Goal: Information Seeking & Learning: Learn about a topic

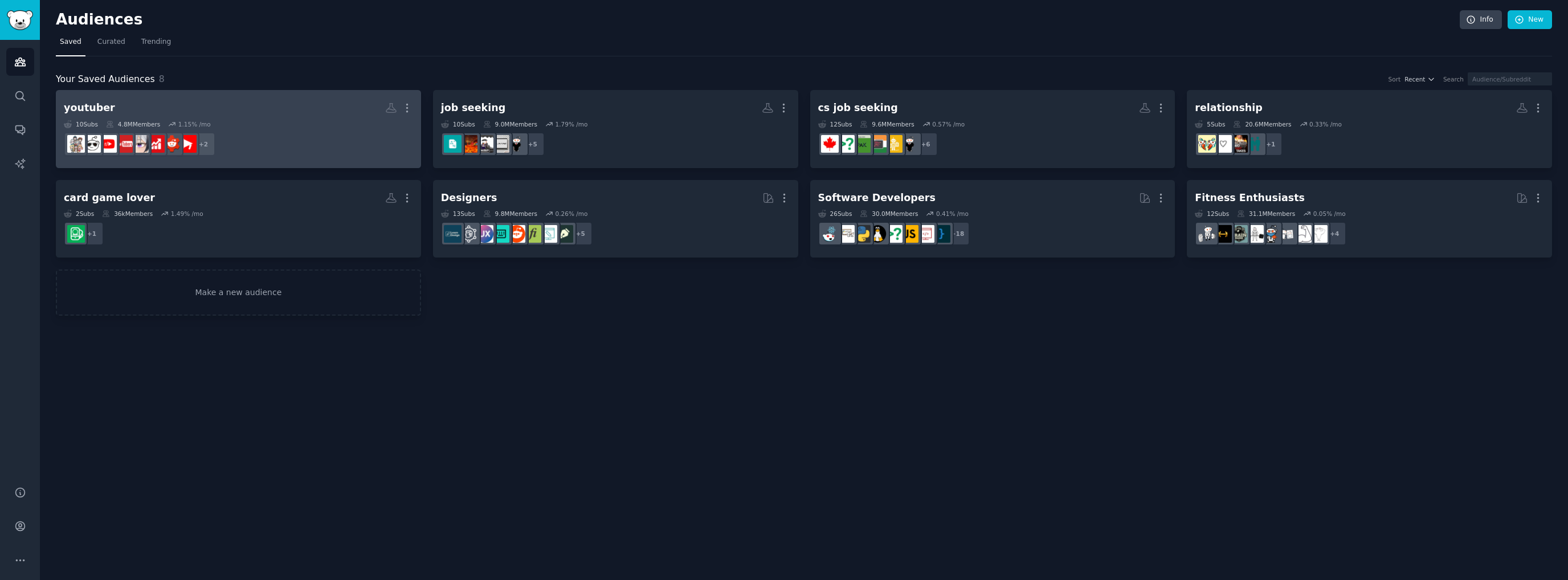
drag, startPoint x: 151, startPoint y: 355, endPoint x: 149, endPoint y: 319, distance: 36.1
click at [152, 354] on div "Audiences Info New Saved Curated Trending Your Saved Audiences 8 Sort Recent Se…" at bounding box center [804, 290] width 1528 height 580
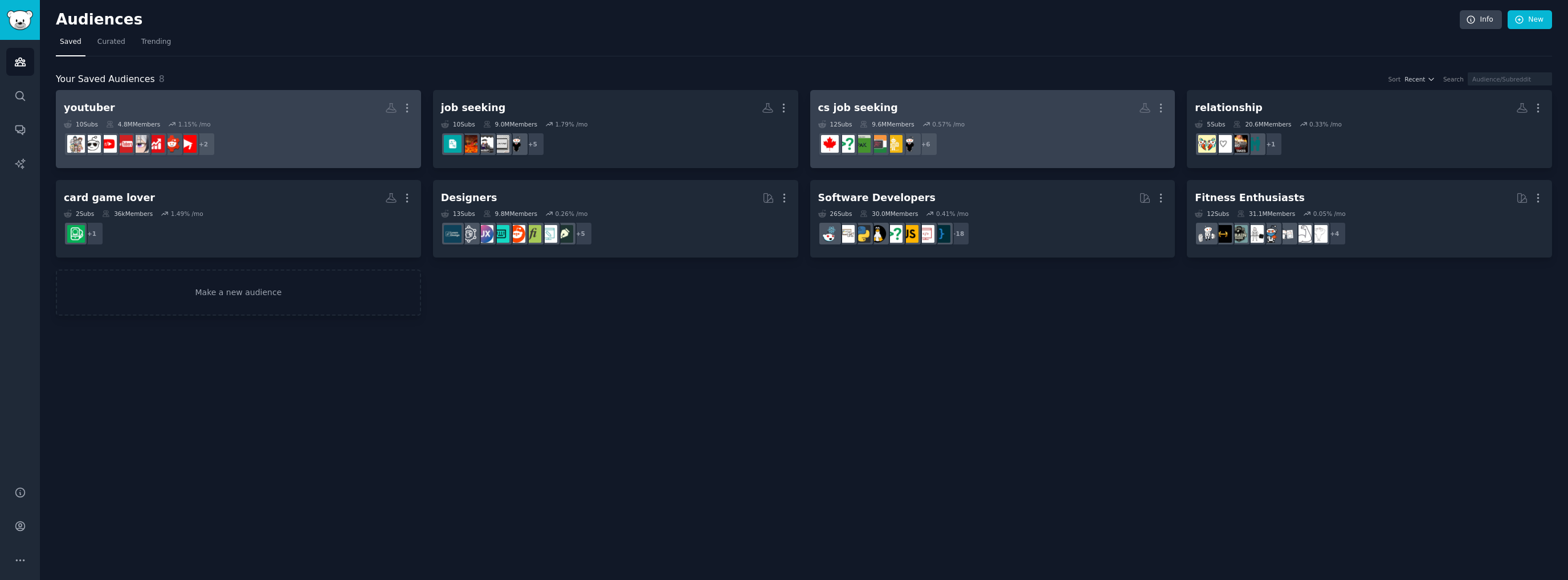
click at [967, 139] on dd "+ 6" at bounding box center [993, 143] width 350 height 32
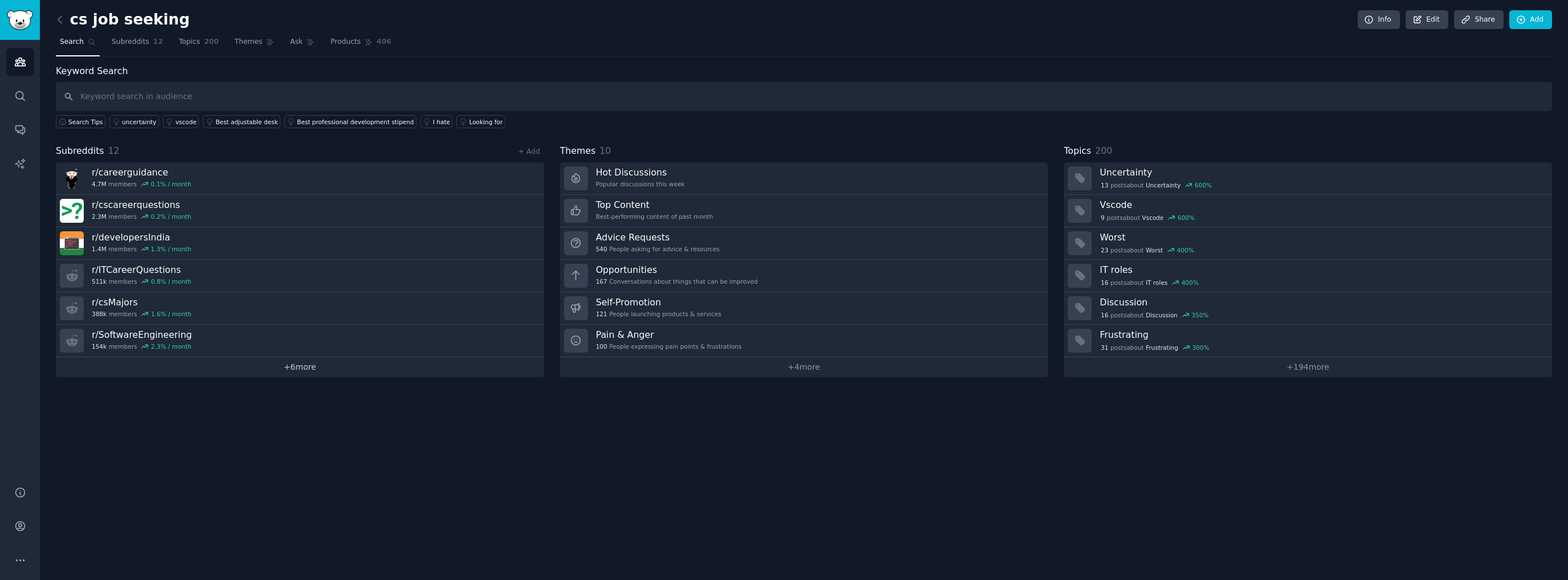
click at [309, 372] on link "+ 6 more" at bounding box center [300, 367] width 489 height 20
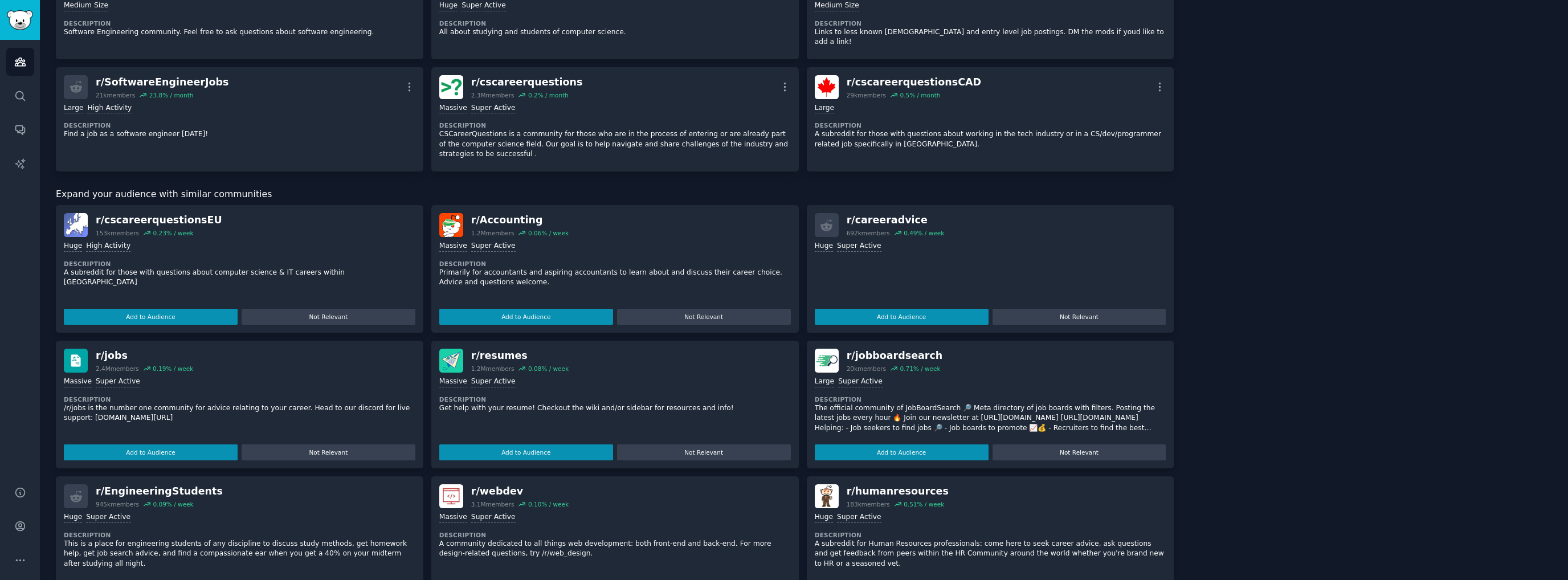
scroll to position [399, 0]
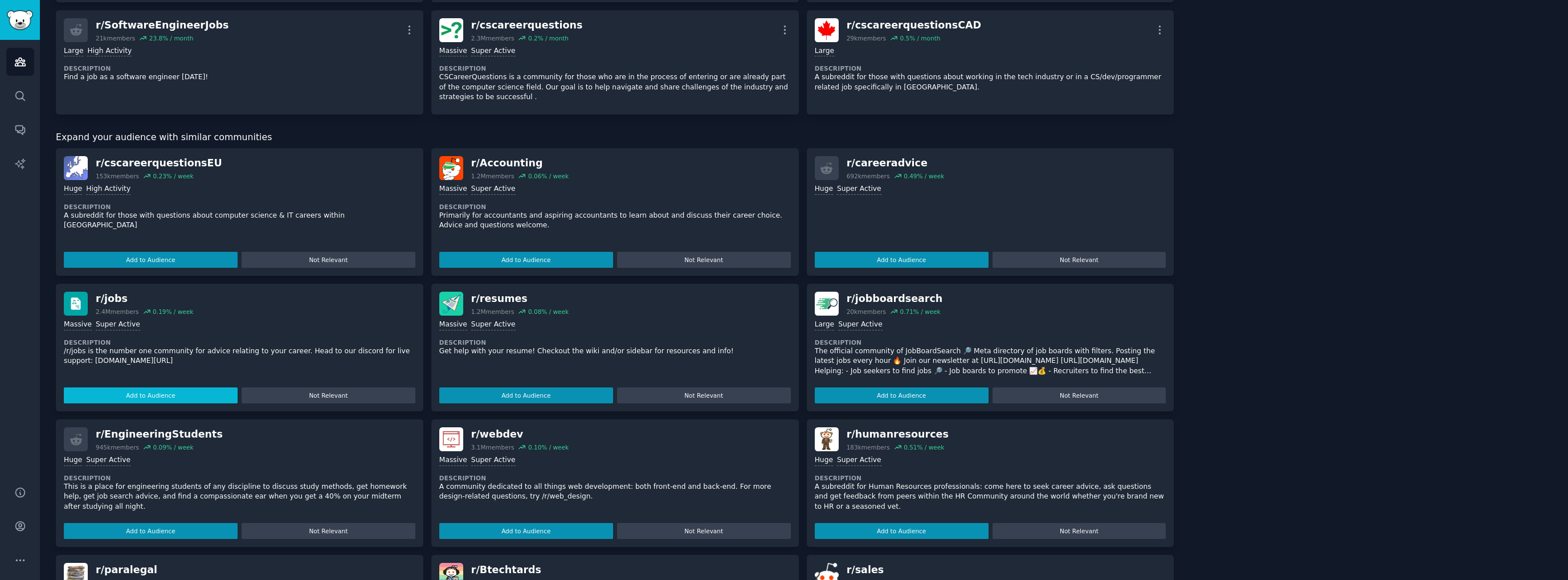
click at [163, 388] on button "Add to Audience" at bounding box center [150, 395] width 174 height 16
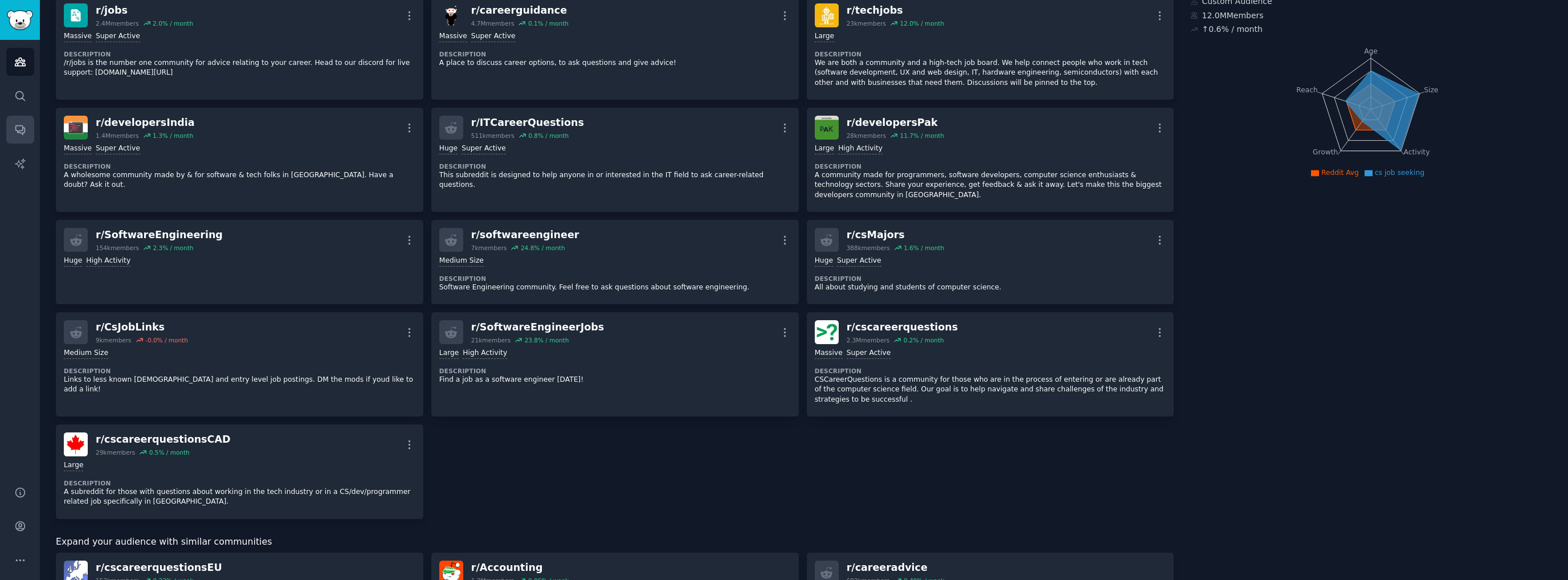
scroll to position [86, 0]
click at [26, 154] on link "AI Reports" at bounding box center [20, 164] width 28 height 28
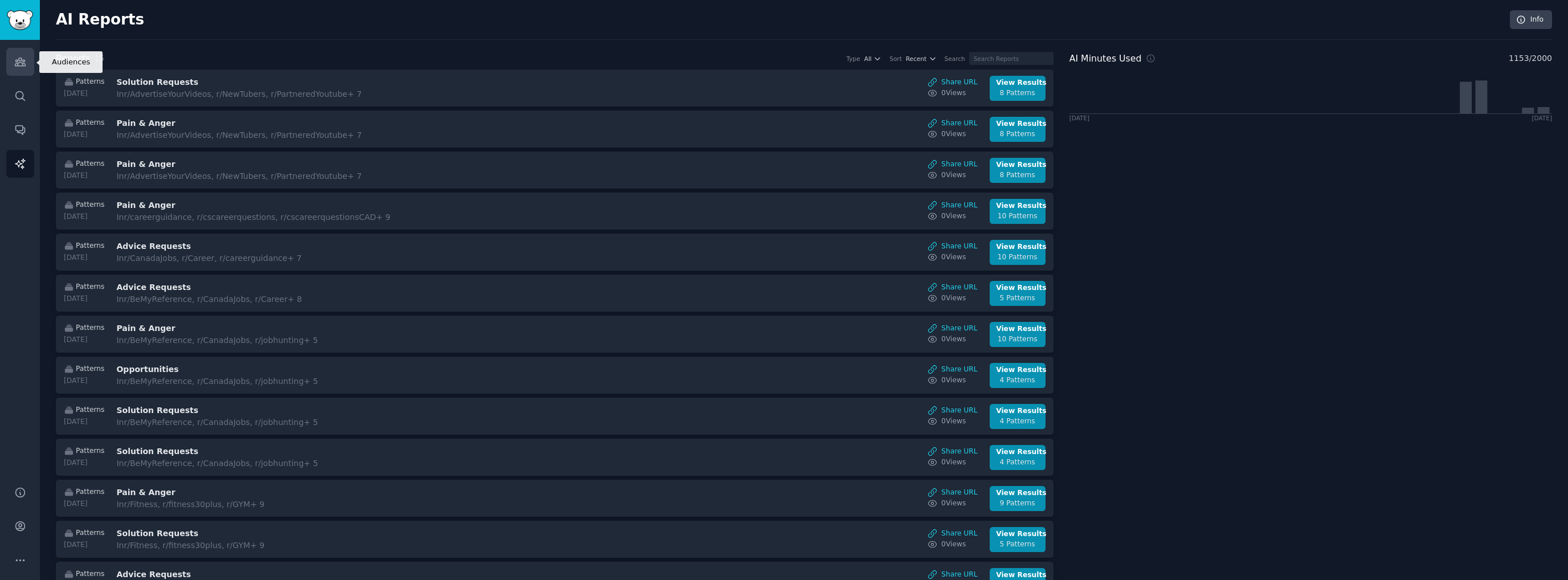
click at [28, 65] on link "Audiences" at bounding box center [20, 61] width 28 height 28
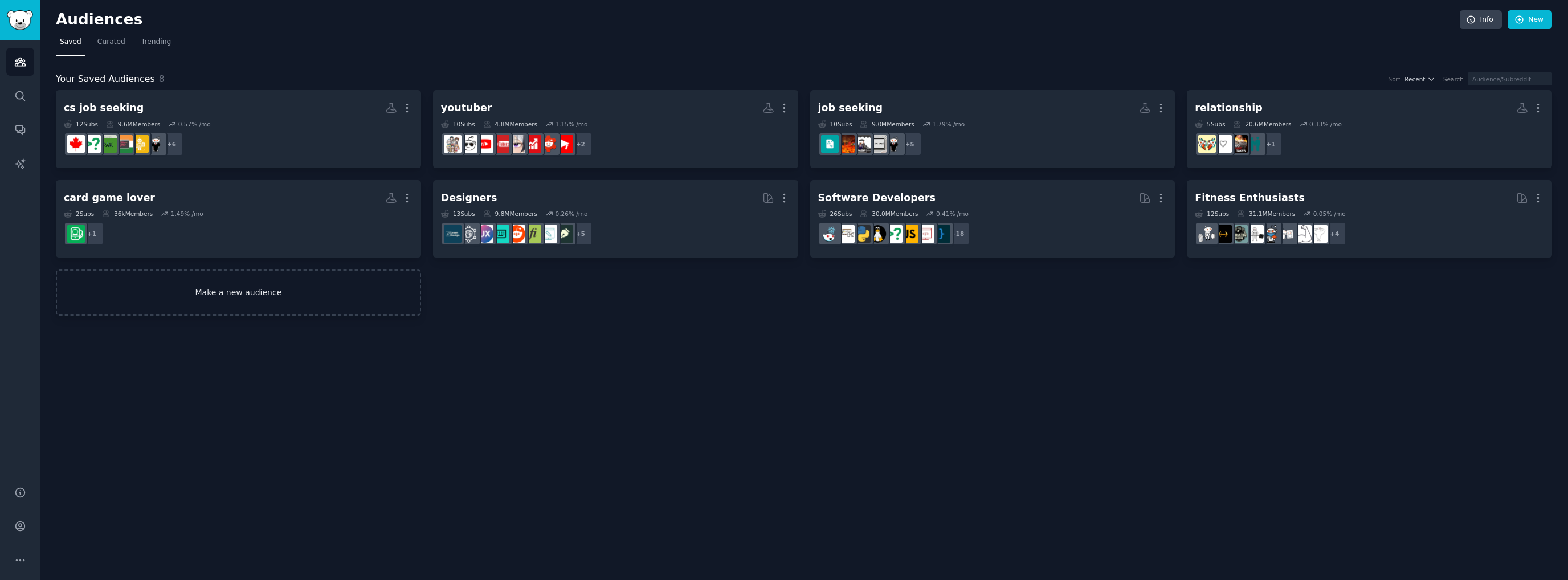
click at [250, 293] on link "Make a new audience" at bounding box center [238, 292] width 365 height 46
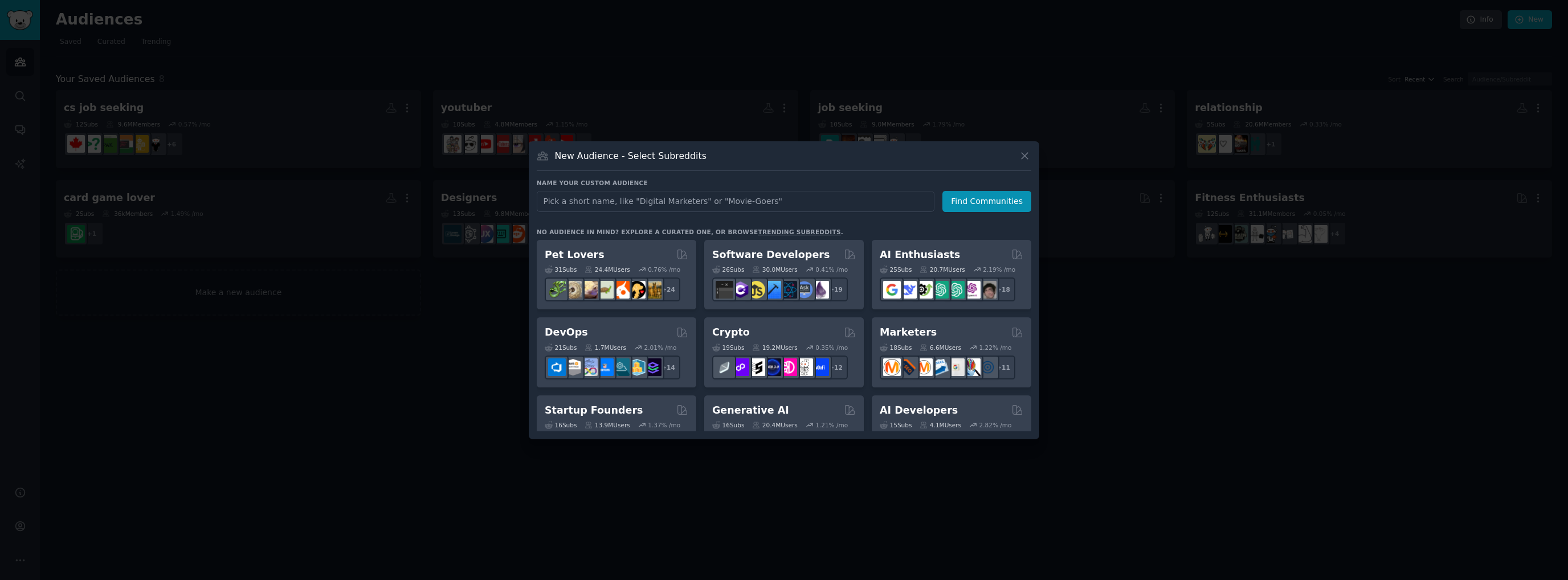
click at [711, 207] on input "text" at bounding box center [736, 201] width 398 height 21
type input "cancada job"
click button "Find Communities" at bounding box center [987, 201] width 89 height 21
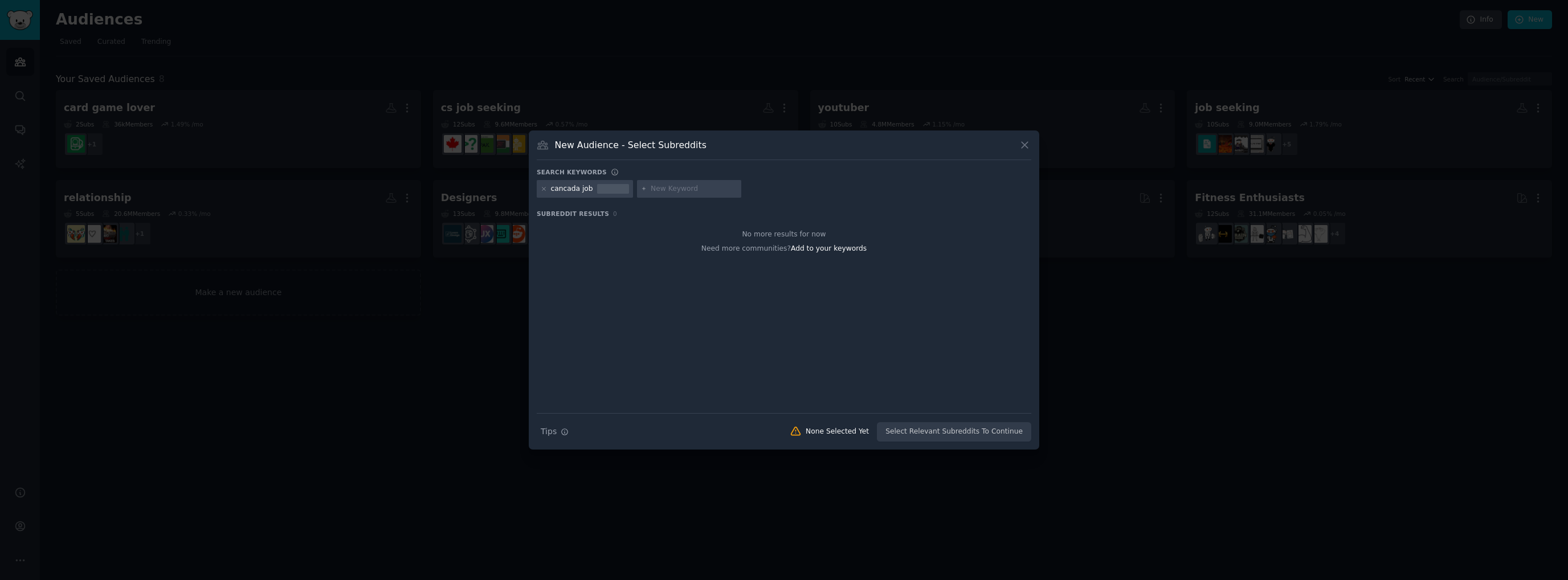
click at [579, 190] on div "cancada job" at bounding box center [572, 189] width 42 height 10
click at [597, 186] on div at bounding box center [613, 189] width 32 height 10
click at [660, 186] on input "text" at bounding box center [694, 189] width 86 height 10
click at [559, 192] on div "cancada job" at bounding box center [572, 189] width 42 height 10
click at [564, 189] on div "cancada job" at bounding box center [572, 189] width 42 height 10
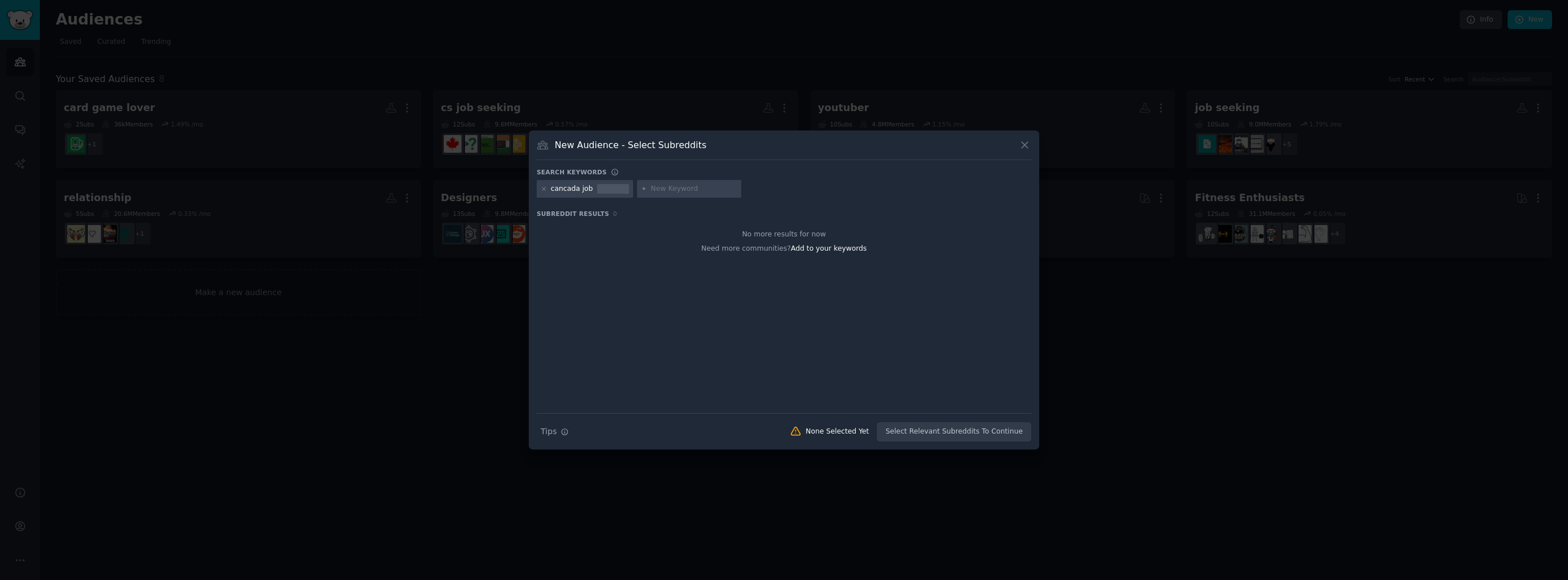
click at [545, 183] on div "cancada job" at bounding box center [585, 189] width 97 height 18
click at [543, 186] on icon at bounding box center [543, 188] width 6 height 6
click at [594, 188] on input "text" at bounding box center [594, 189] width 86 height 10
type input "Canada job"
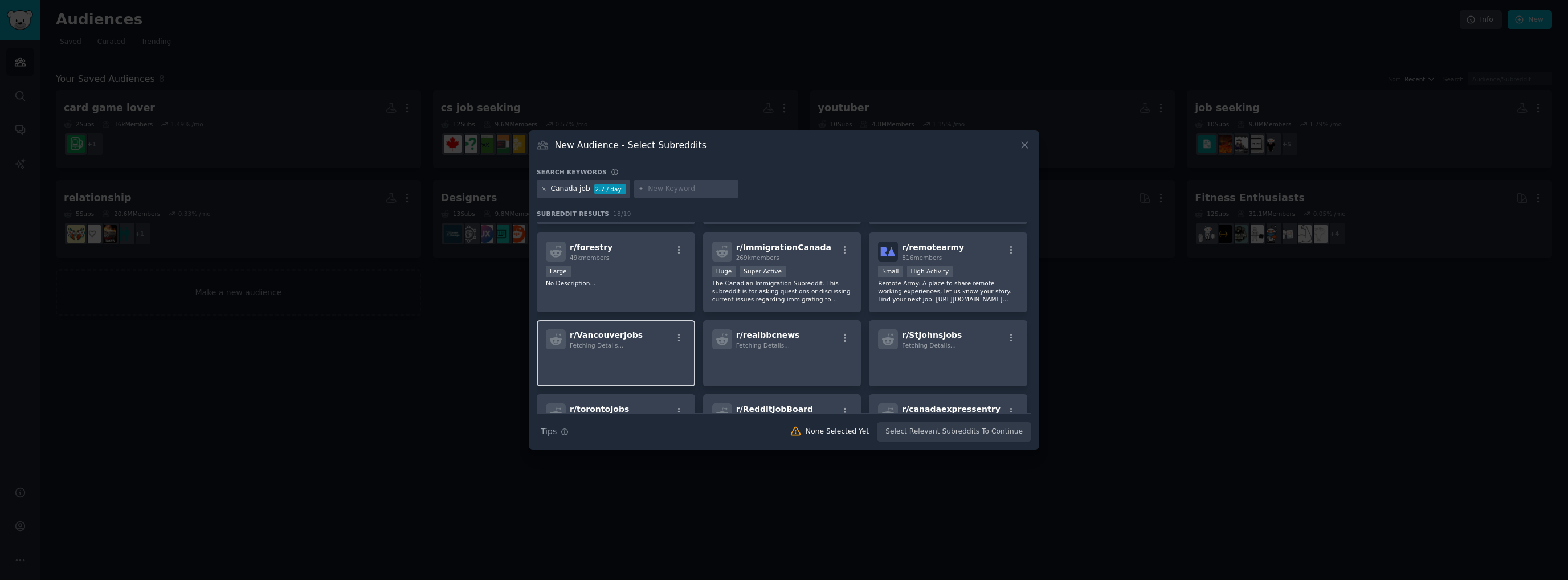
scroll to position [224, 0]
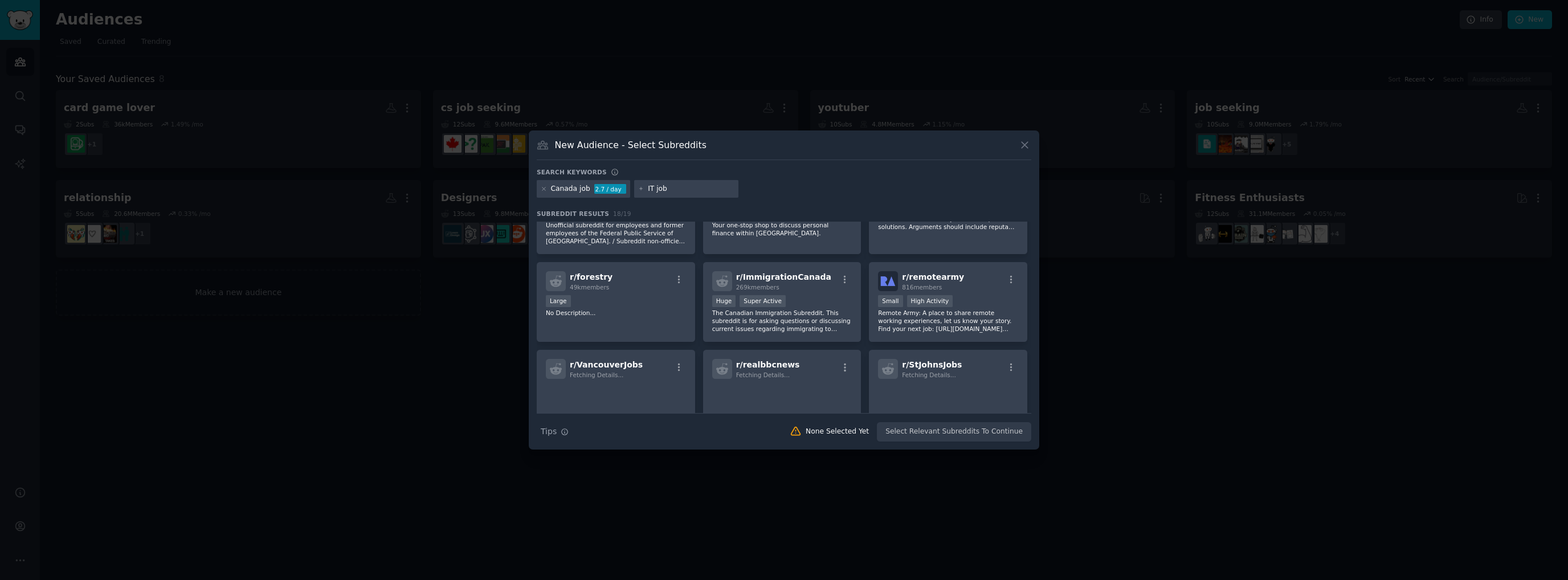
type input "IT jobs"
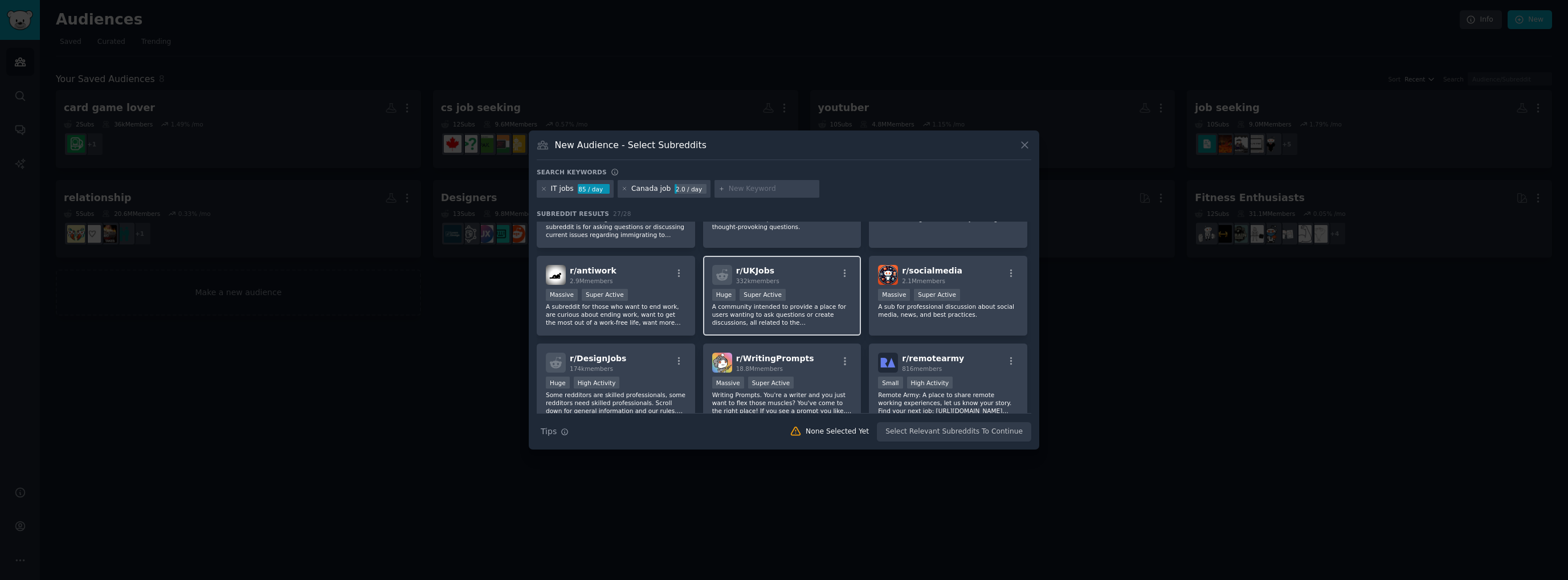
scroll to position [384, 0]
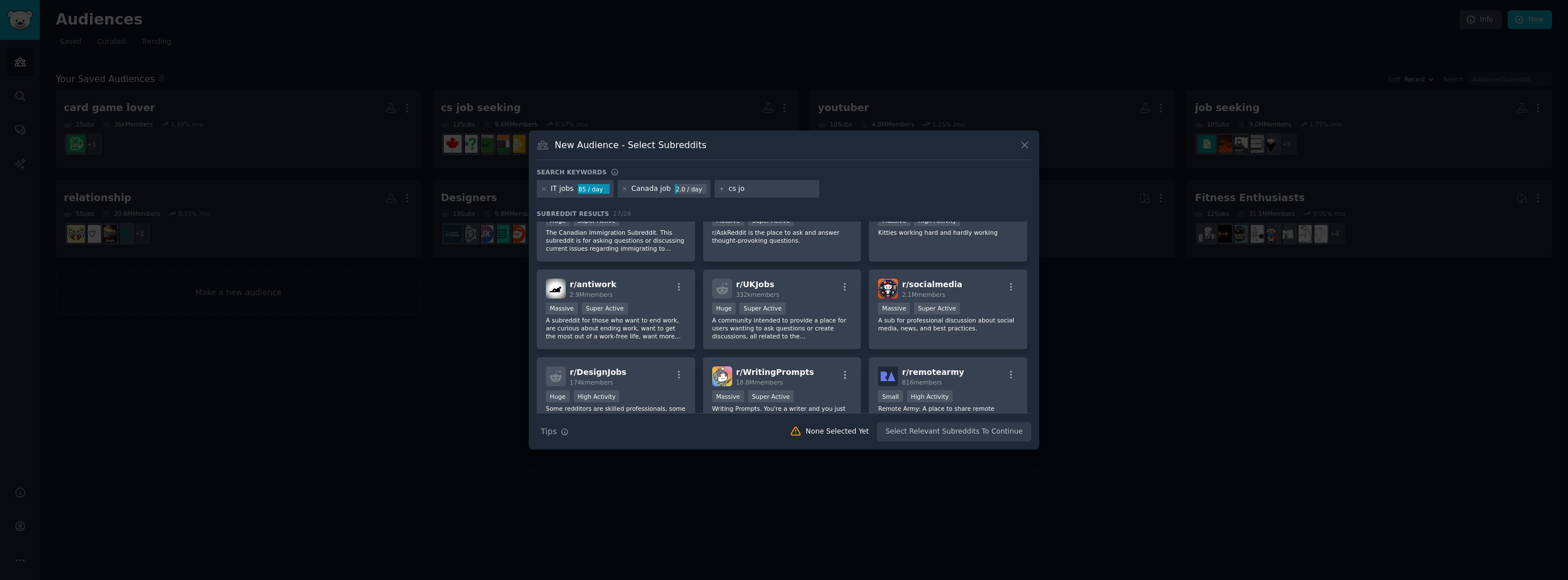
type input "cs job"
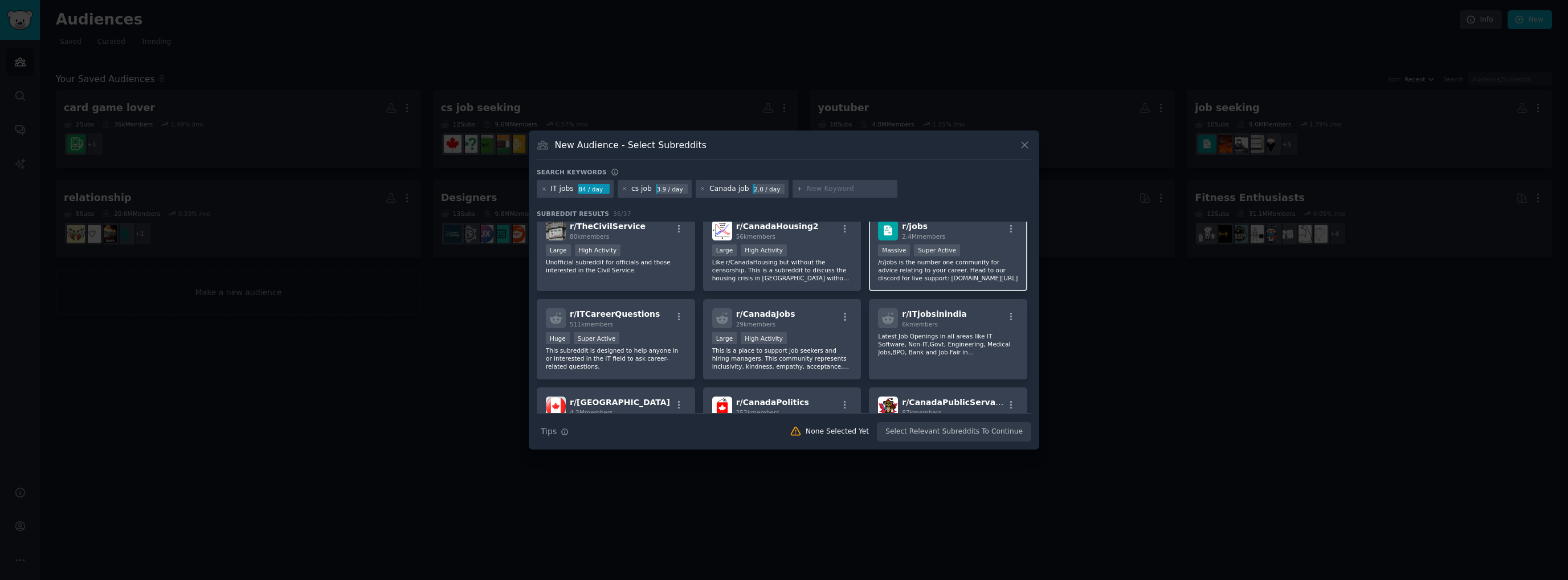
scroll to position [114, 0]
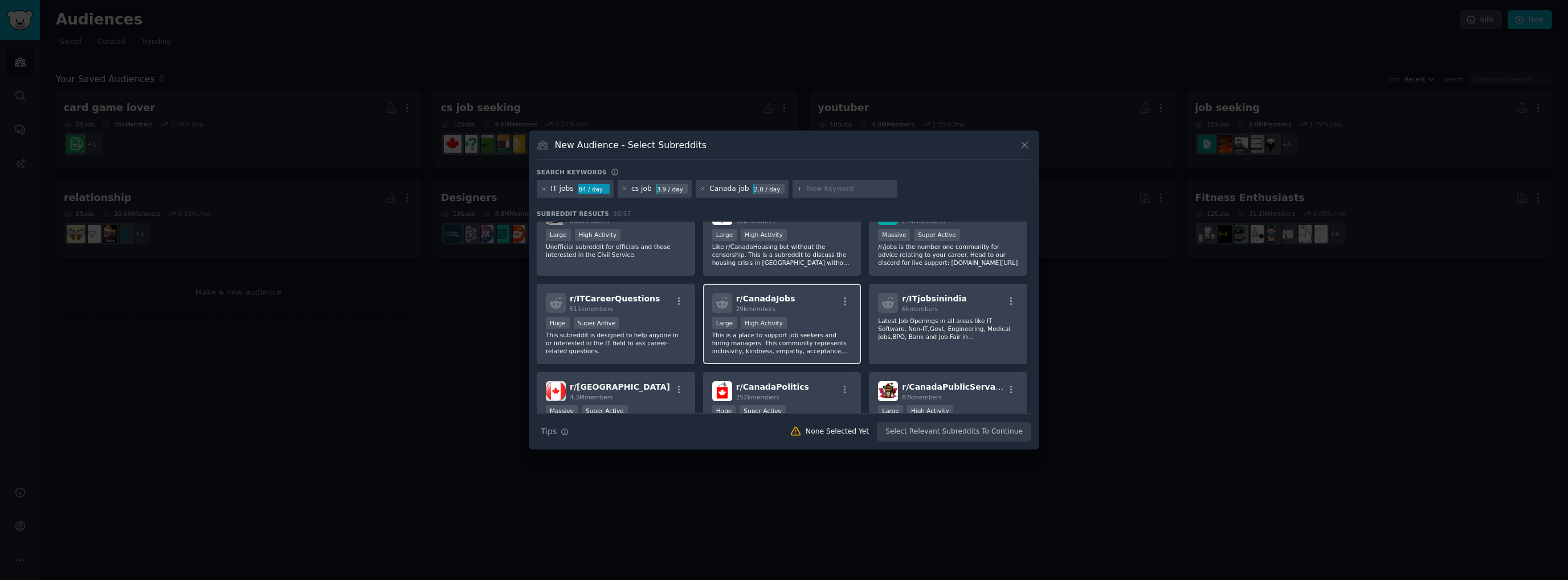
click at [823, 341] on p "This is a place to support job seekers and hiring managers. This community repr…" at bounding box center [782, 343] width 140 height 24
drag, startPoint x: 983, startPoint y: 436, endPoint x: 1076, endPoint y: 147, distance: 303.6
click at [1190, 154] on div "​ New Audience - Select Subreddits Search keywords IT jobs 84 / day cs job 3.9 …" at bounding box center [784, 290] width 1560 height 580
click at [1028, 145] on icon at bounding box center [1025, 145] width 12 height 12
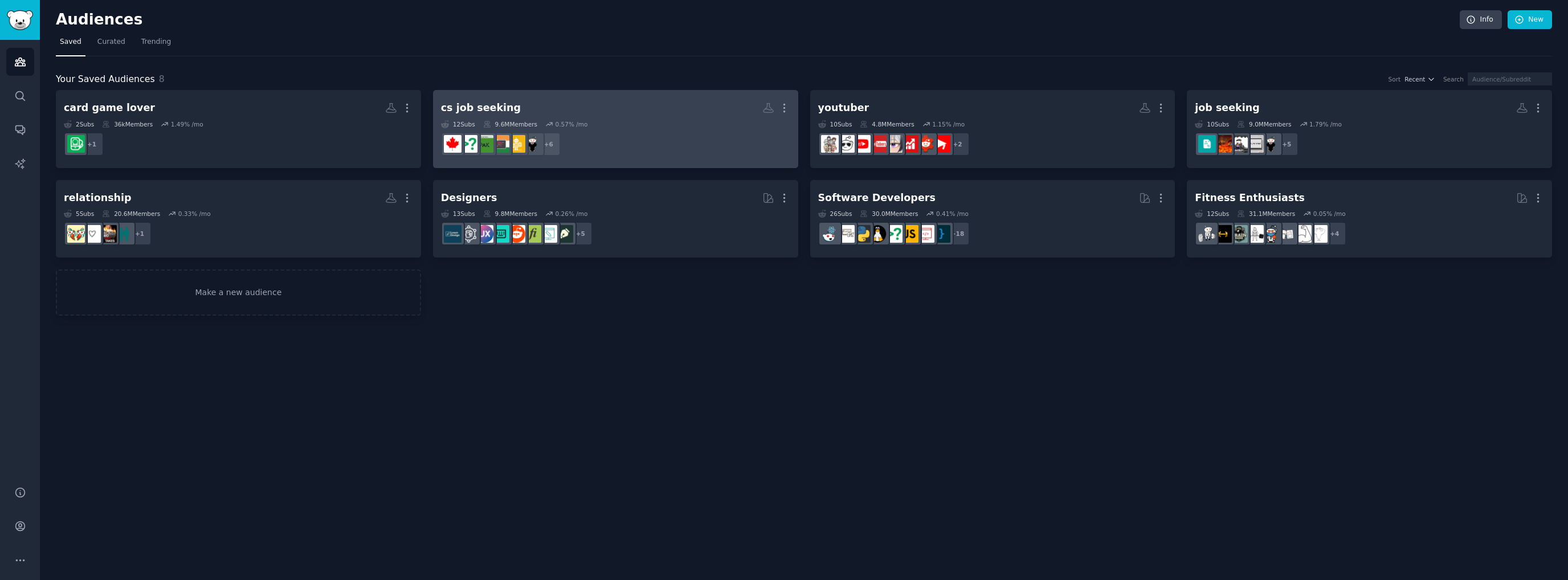
click at [621, 134] on dd "r/ITCareerQuestions, r/SoftwareEngineering, r/softwareengineer, r/csMajors, r/C…" at bounding box center [616, 143] width 350 height 32
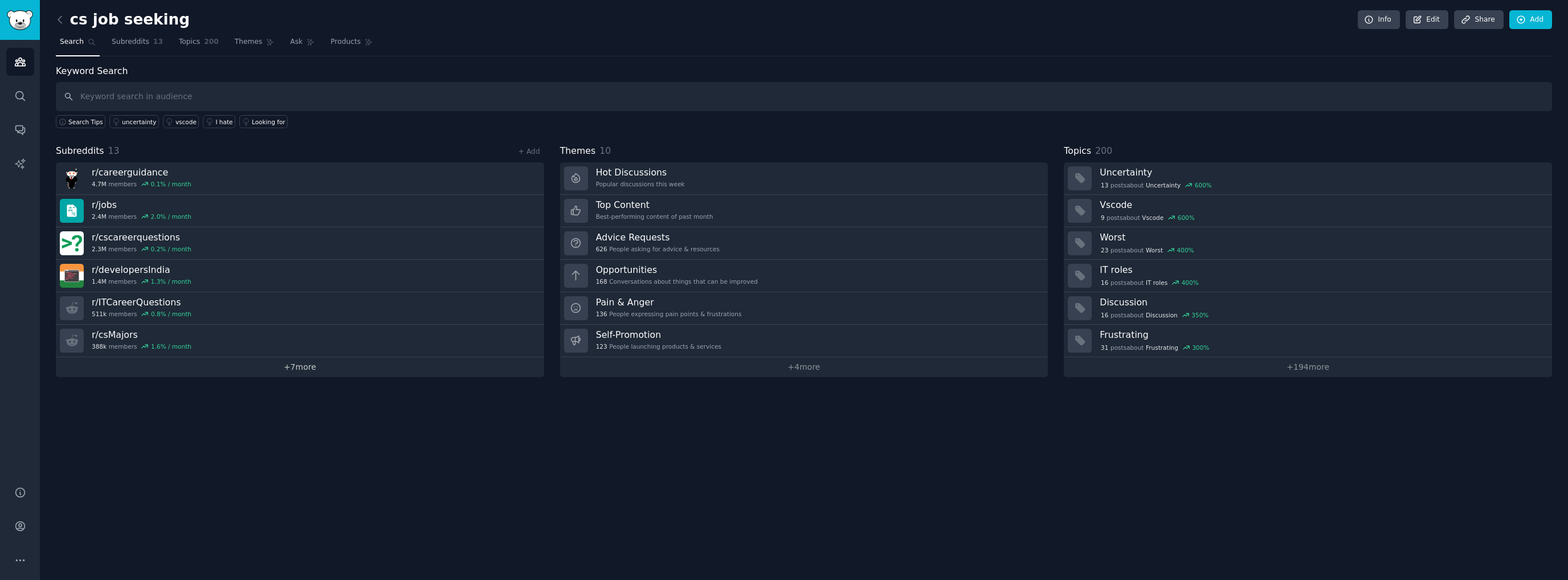
click at [288, 371] on link "+ 7 more" at bounding box center [300, 367] width 489 height 20
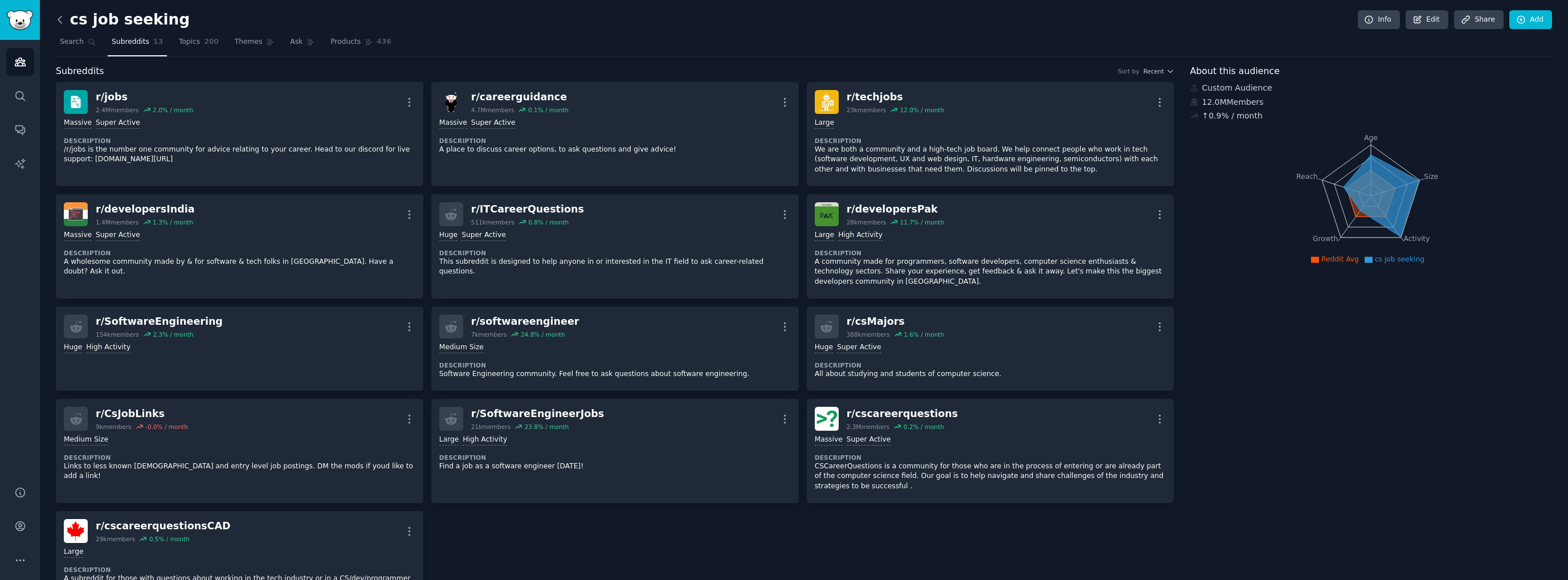
click at [59, 14] on icon at bounding box center [60, 20] width 12 height 12
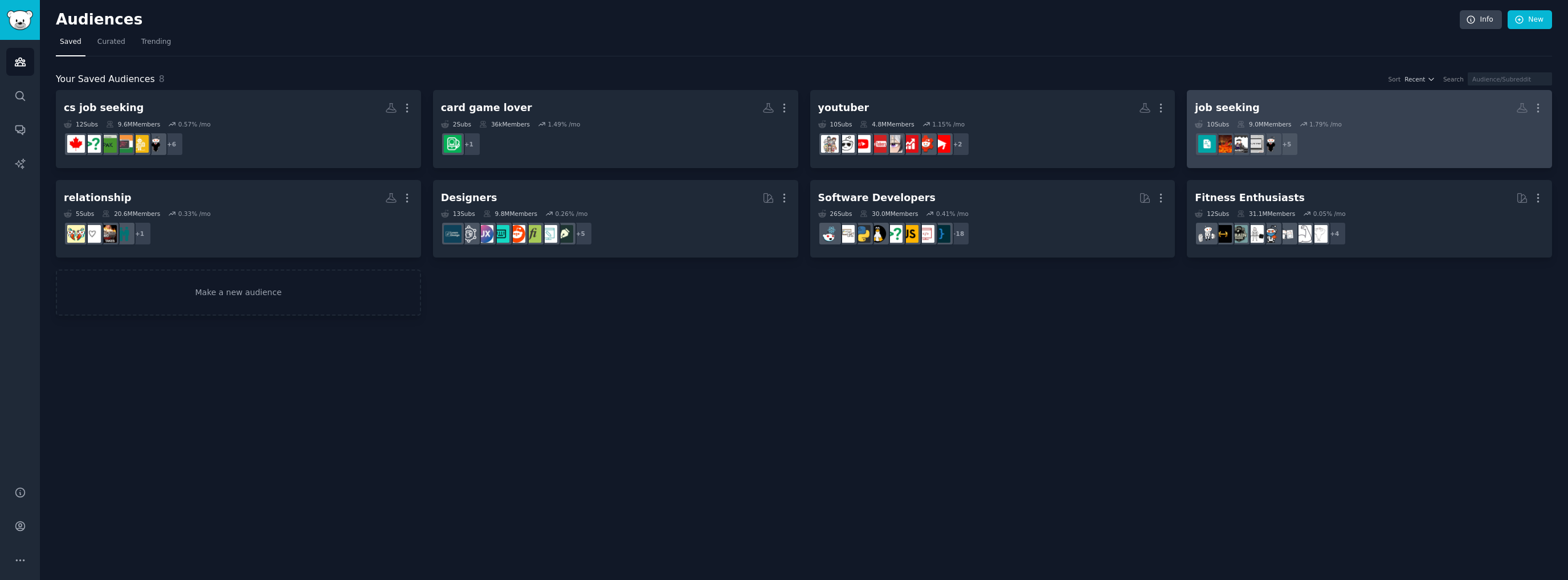
click at [1334, 108] on h2 "job seeking More" at bounding box center [1369, 108] width 350 height 20
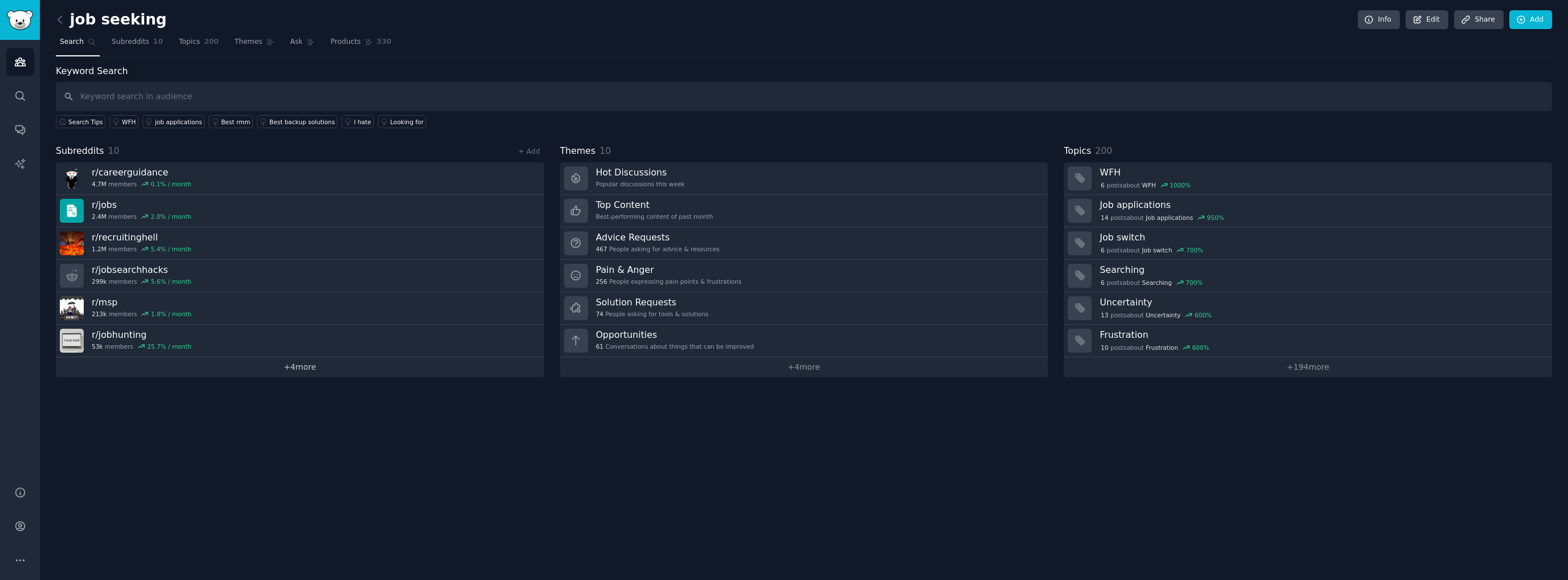
click at [296, 369] on link "+ 4 more" at bounding box center [300, 367] width 489 height 20
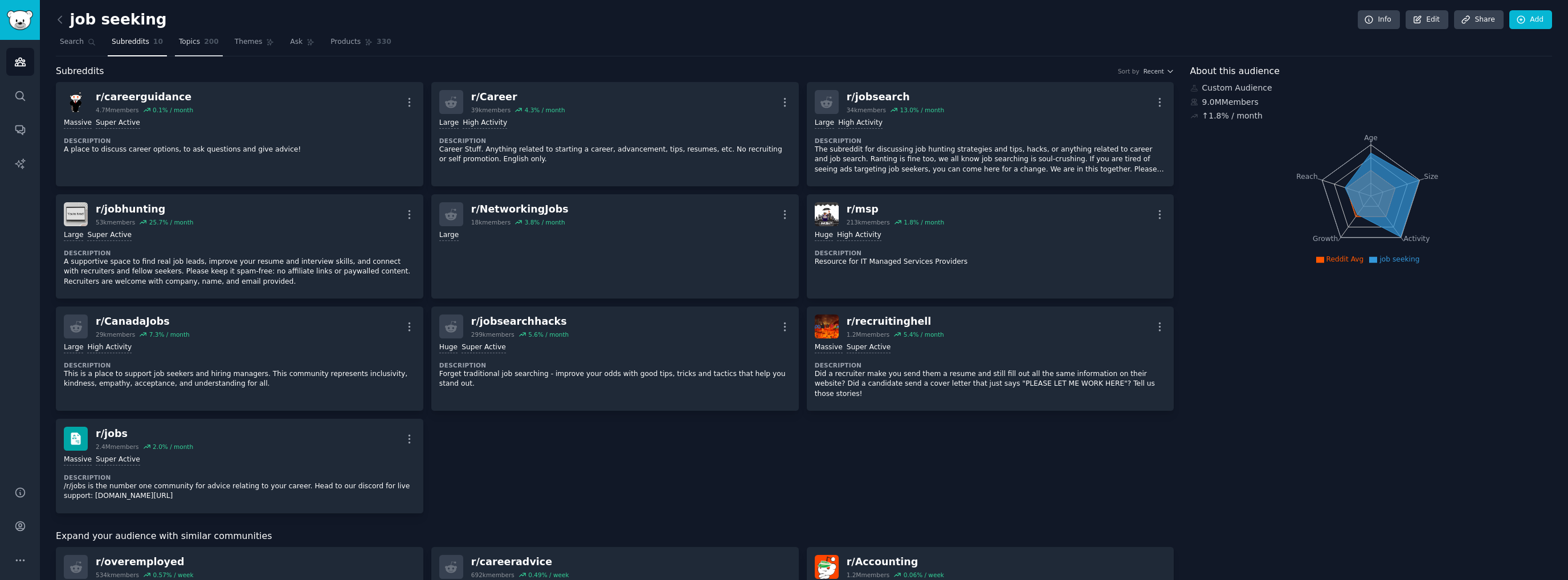
drag, startPoint x: 192, startPoint y: 41, endPoint x: 180, endPoint y: 45, distance: 12.6
click at [192, 41] on link "Topics 200" at bounding box center [199, 44] width 47 height 23
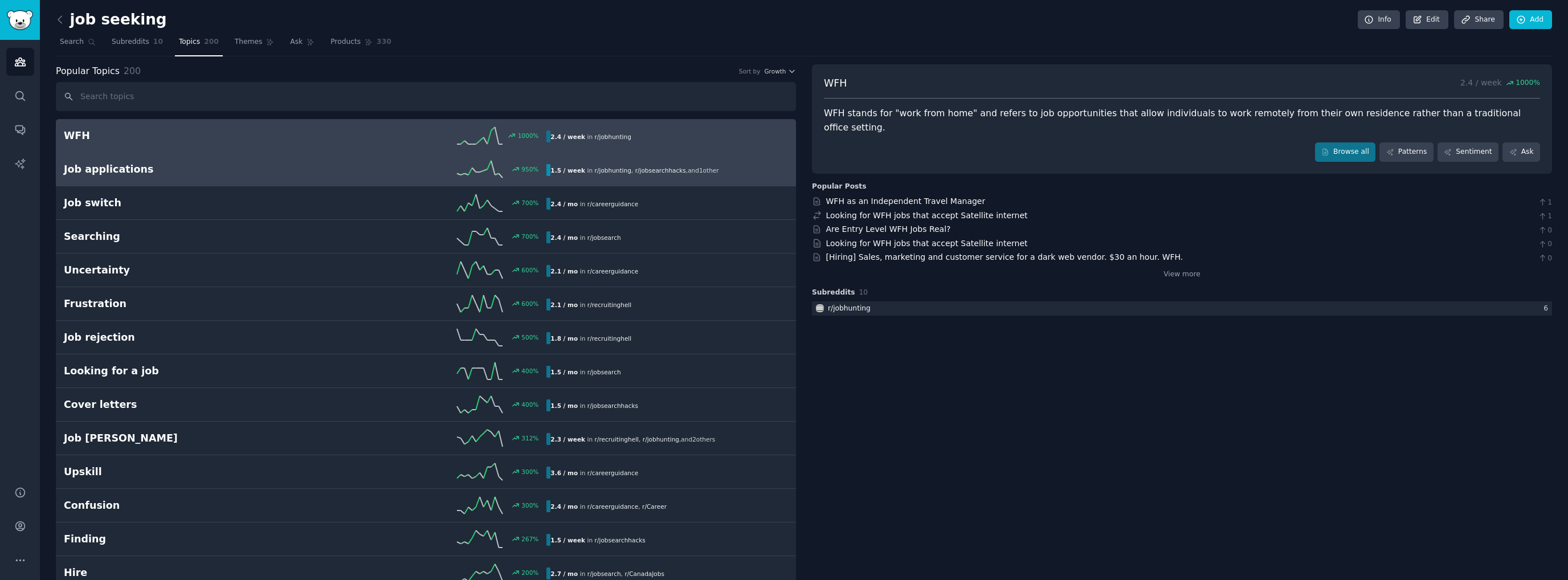
click at [161, 175] on div "Job applications 950 % 1.5 / week in r/ jobhunting , r/ jobsearchhacks , and 1 …" at bounding box center [426, 169] width 724 height 17
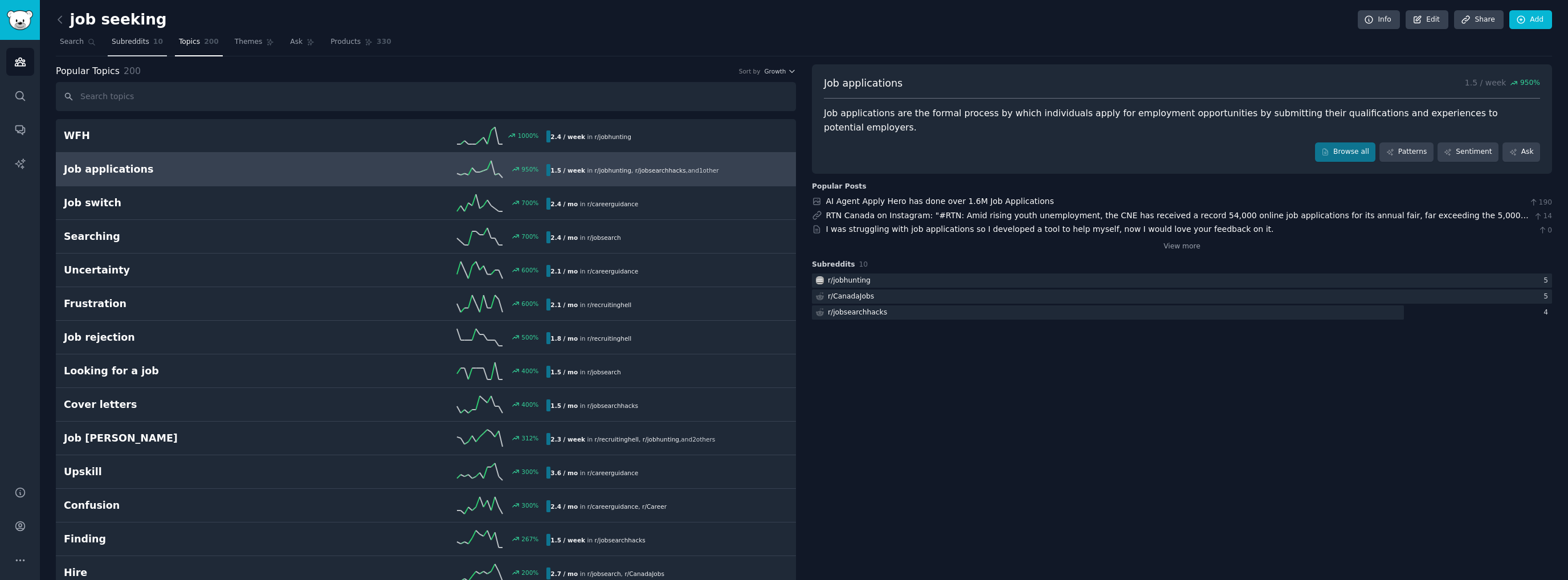
click at [122, 47] on link "Subreddits 10" at bounding box center [137, 44] width 60 height 23
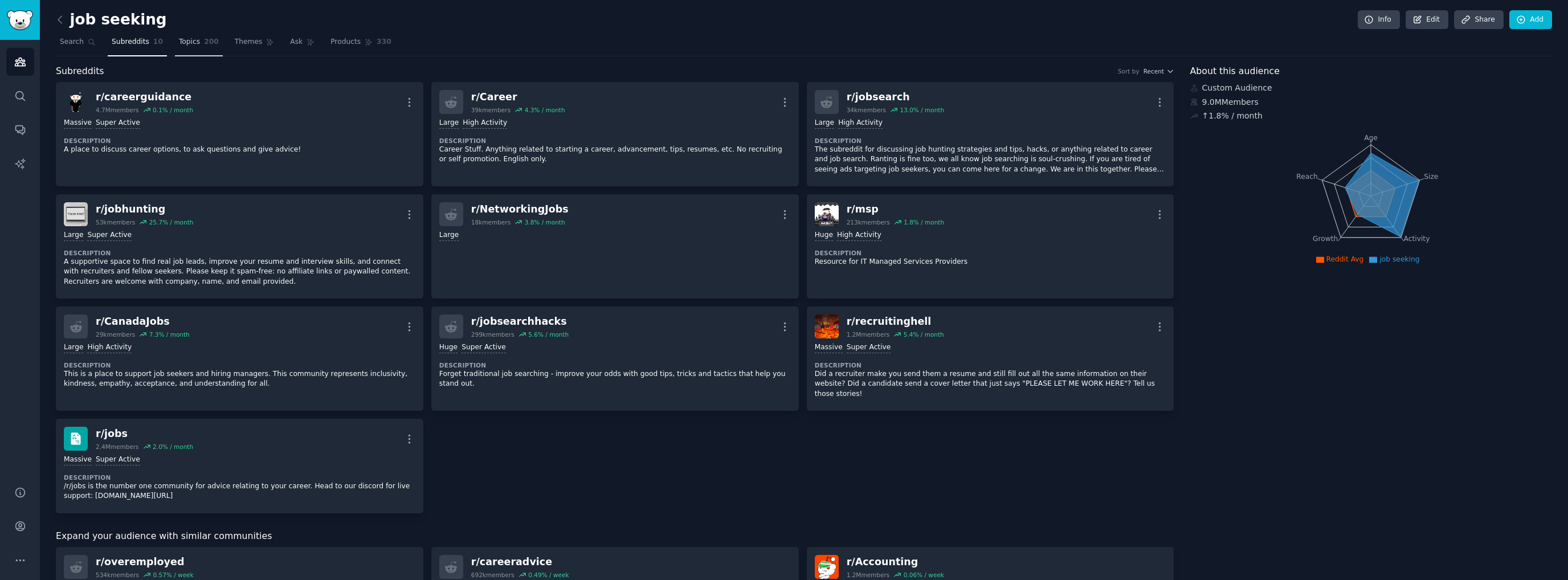
click at [179, 45] on span "Topics" at bounding box center [189, 42] width 21 height 10
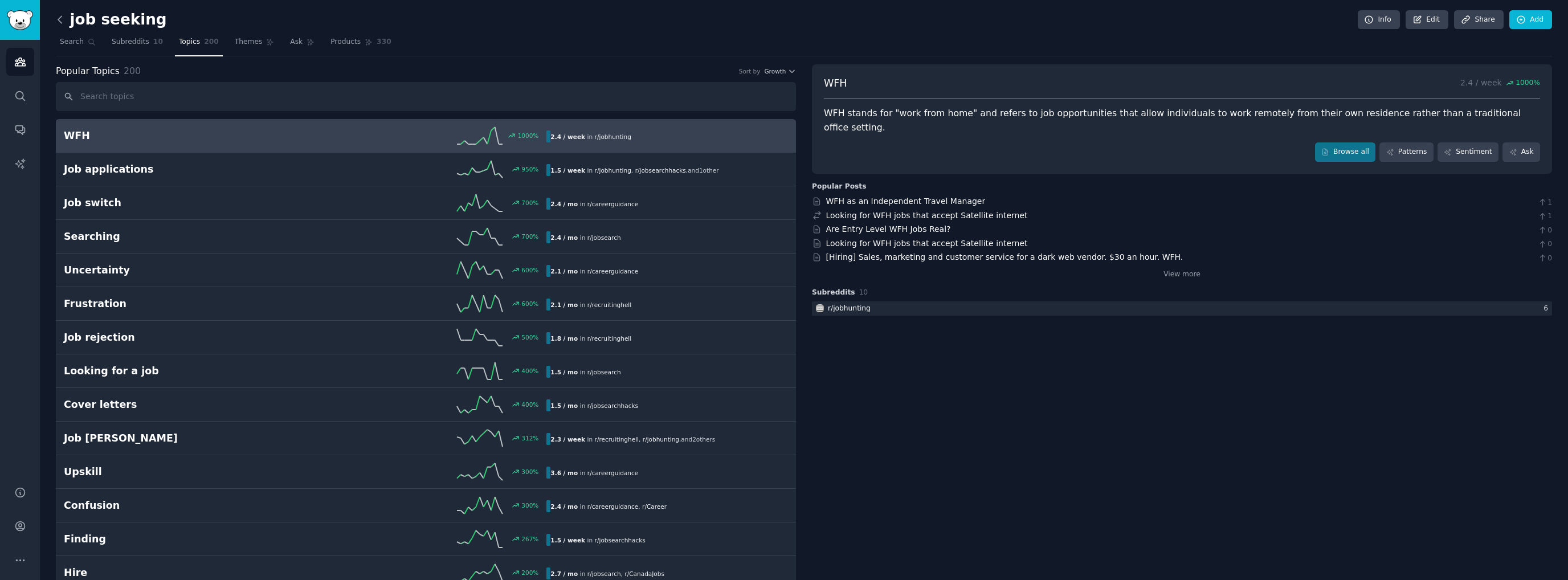
click at [58, 19] on icon at bounding box center [60, 20] width 12 height 12
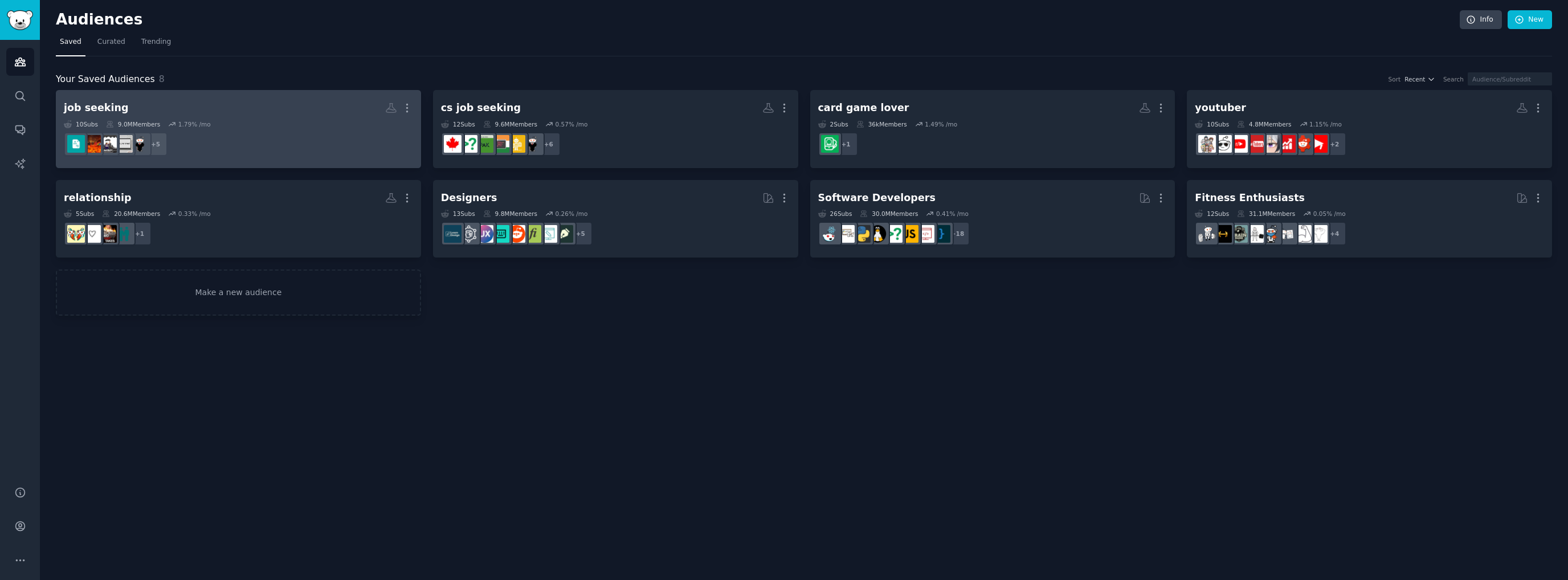
click at [307, 147] on dd "r/Career, r/jobsearch, r/NetworkingJobs, r/CanadaJobs, r/jobsearchhacks + 5" at bounding box center [238, 143] width 350 height 32
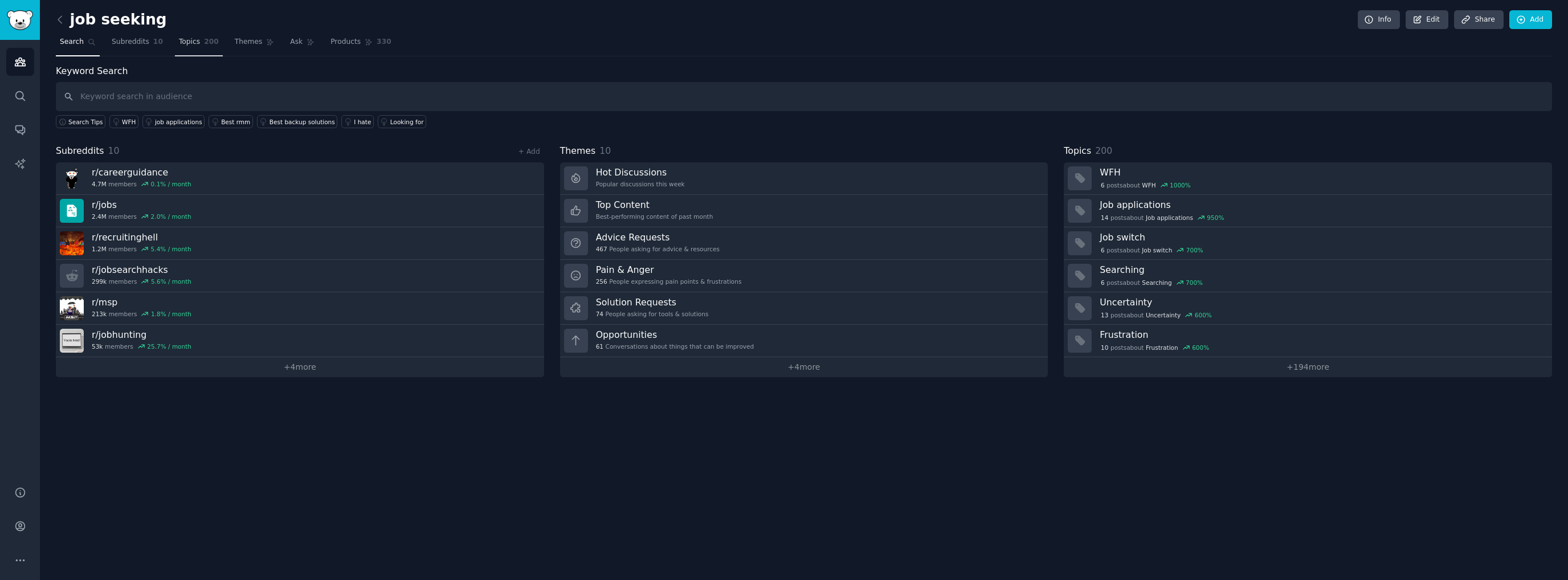
click at [179, 46] on span "Topics" at bounding box center [189, 42] width 21 height 10
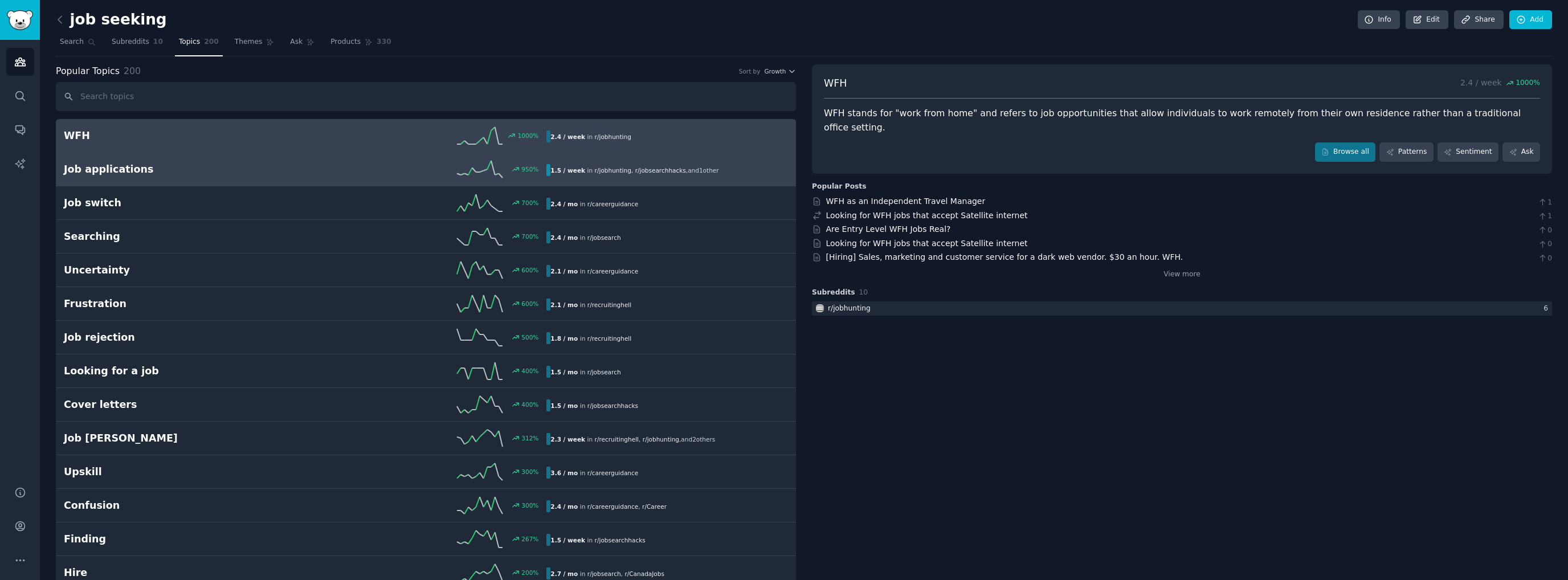
drag, startPoint x: 217, startPoint y: 170, endPoint x: 233, endPoint y: 176, distance: 17.1
click at [218, 170] on h2 "Job applications" at bounding box center [185, 169] width 242 height 14
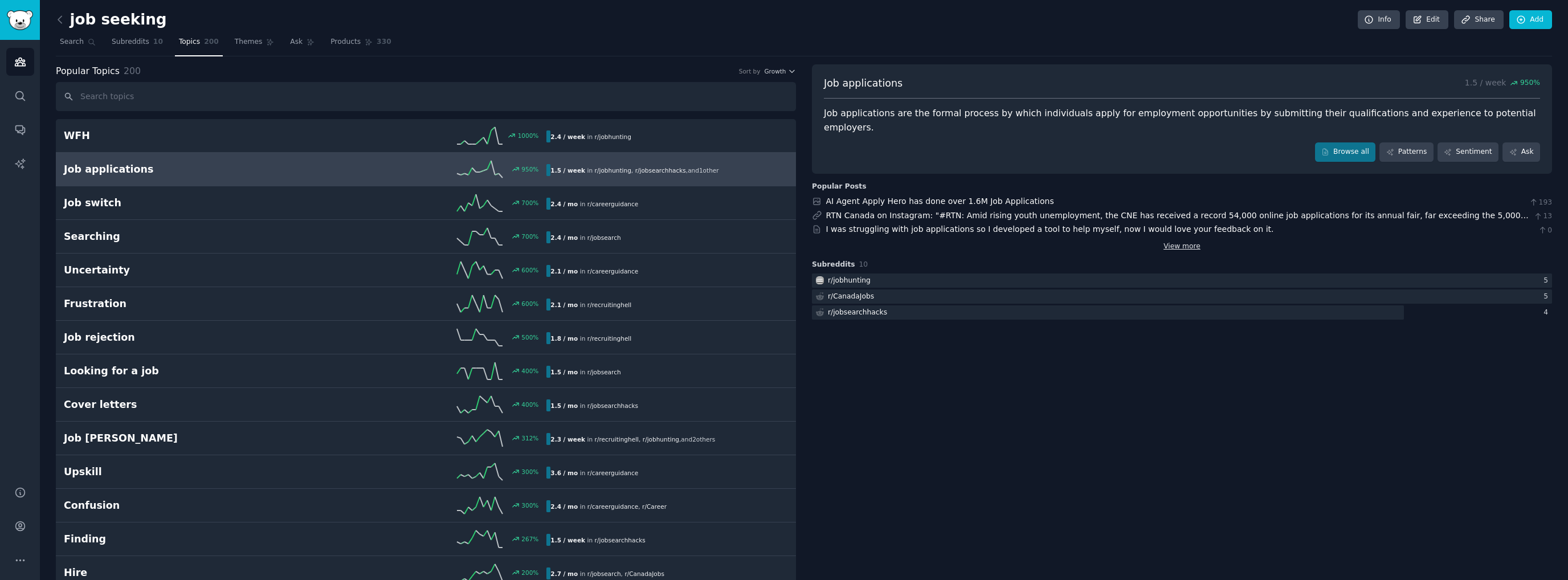
click at [1182, 242] on link "View more" at bounding box center [1182, 247] width 37 height 10
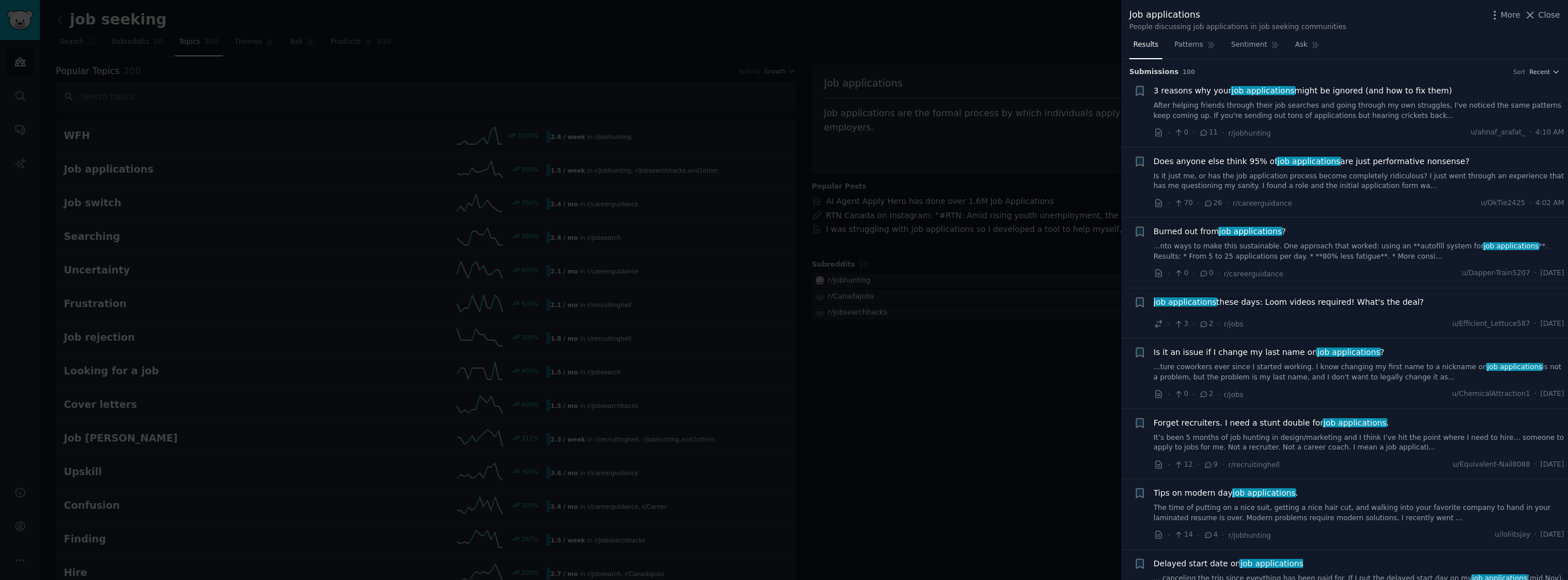
click at [996, 359] on div at bounding box center [784, 290] width 1568 height 580
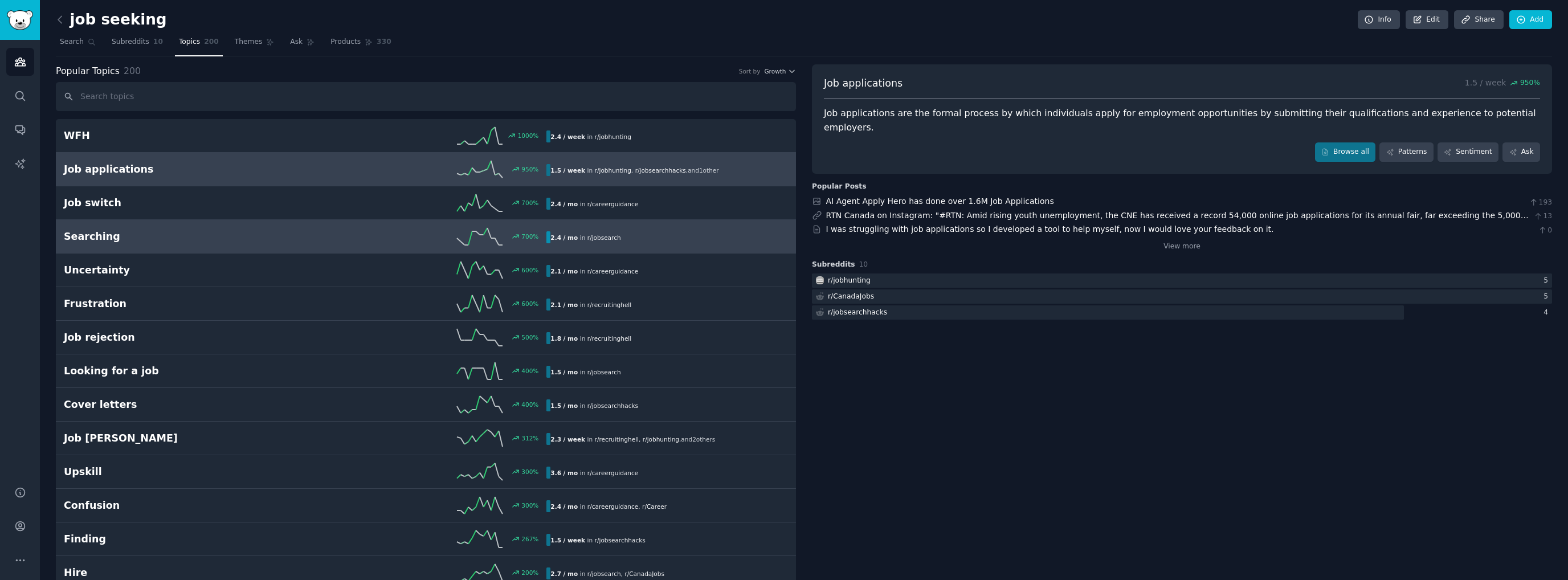
click at [135, 243] on div "Searching 700 % 2.4 / mo in r/ jobsearch" at bounding box center [426, 236] width 724 height 17
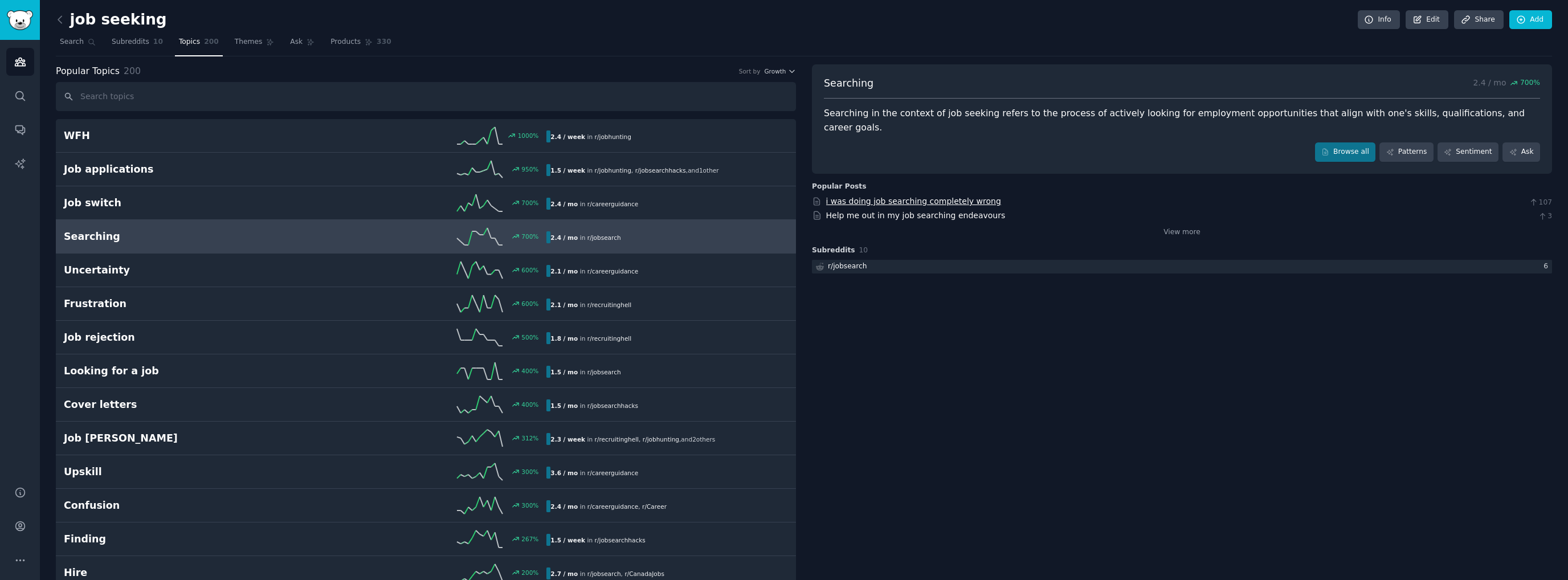
click at [895, 197] on link "i was doing job searching completely wrong" at bounding box center [914, 201] width 175 height 9
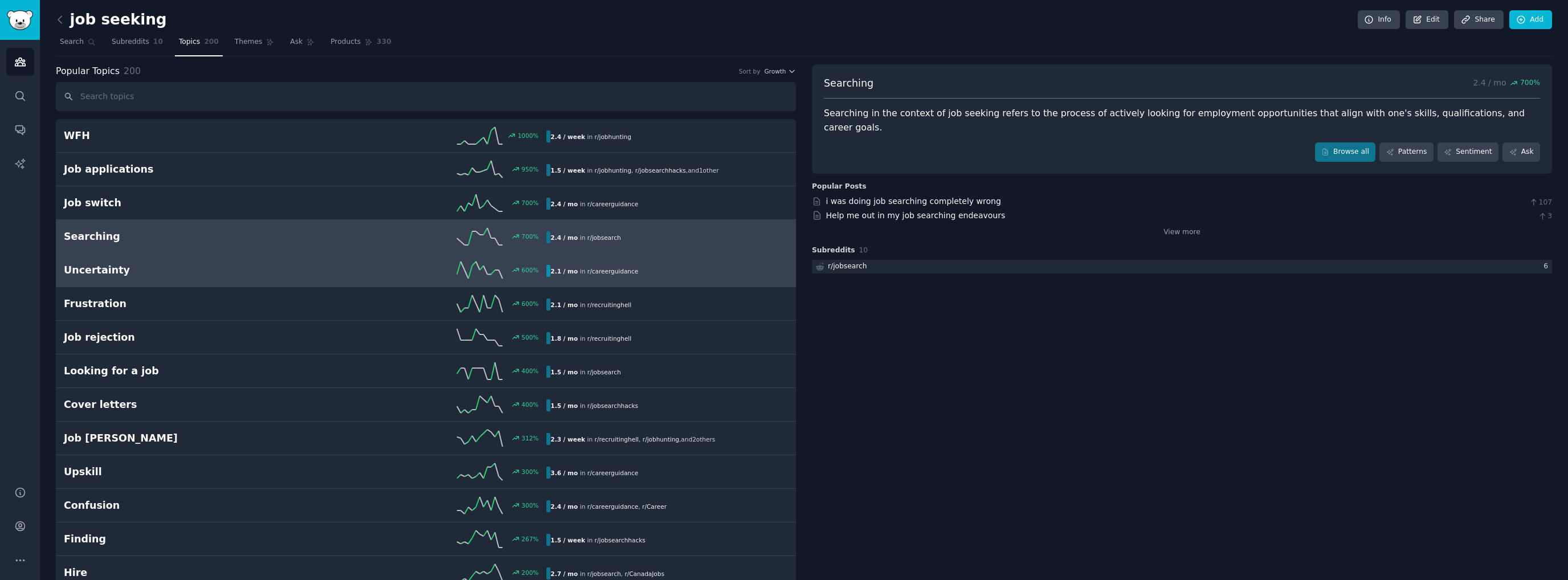
click at [398, 263] on div "600 %" at bounding box center [427, 270] width 242 height 17
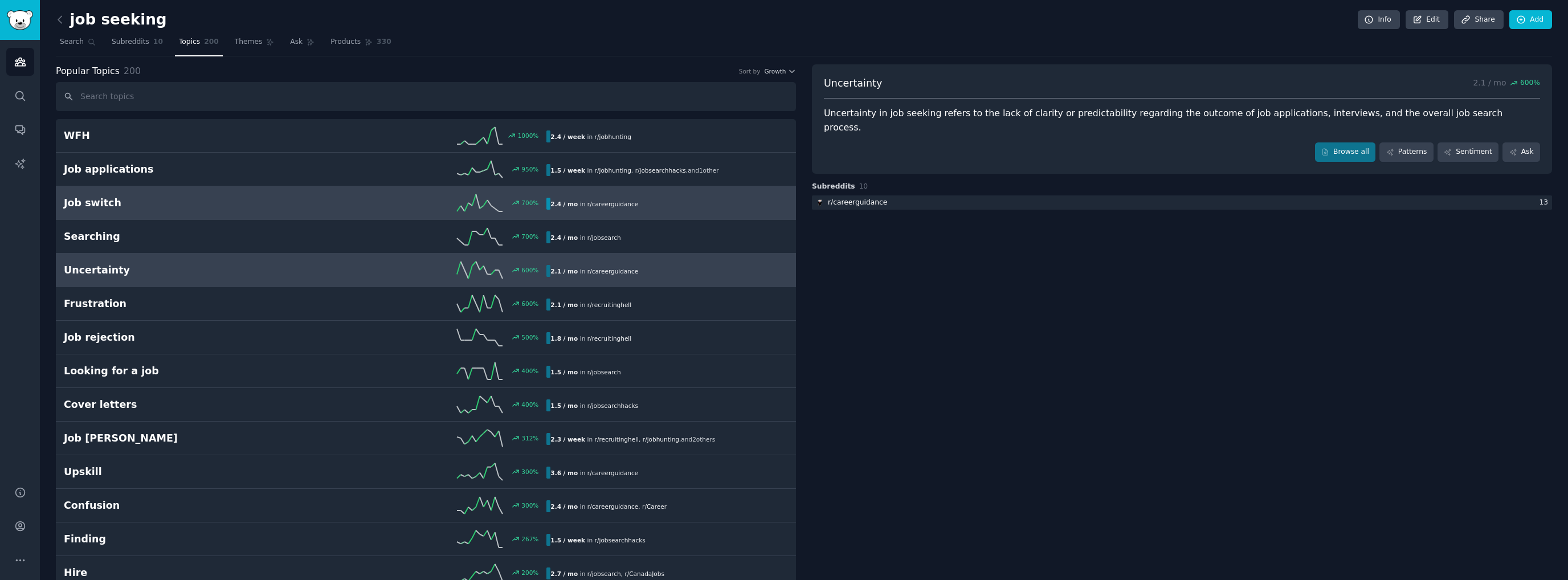
click at [579, 198] on div "2.4 / mo in r/ careerguidance" at bounding box center [594, 204] width 96 height 12
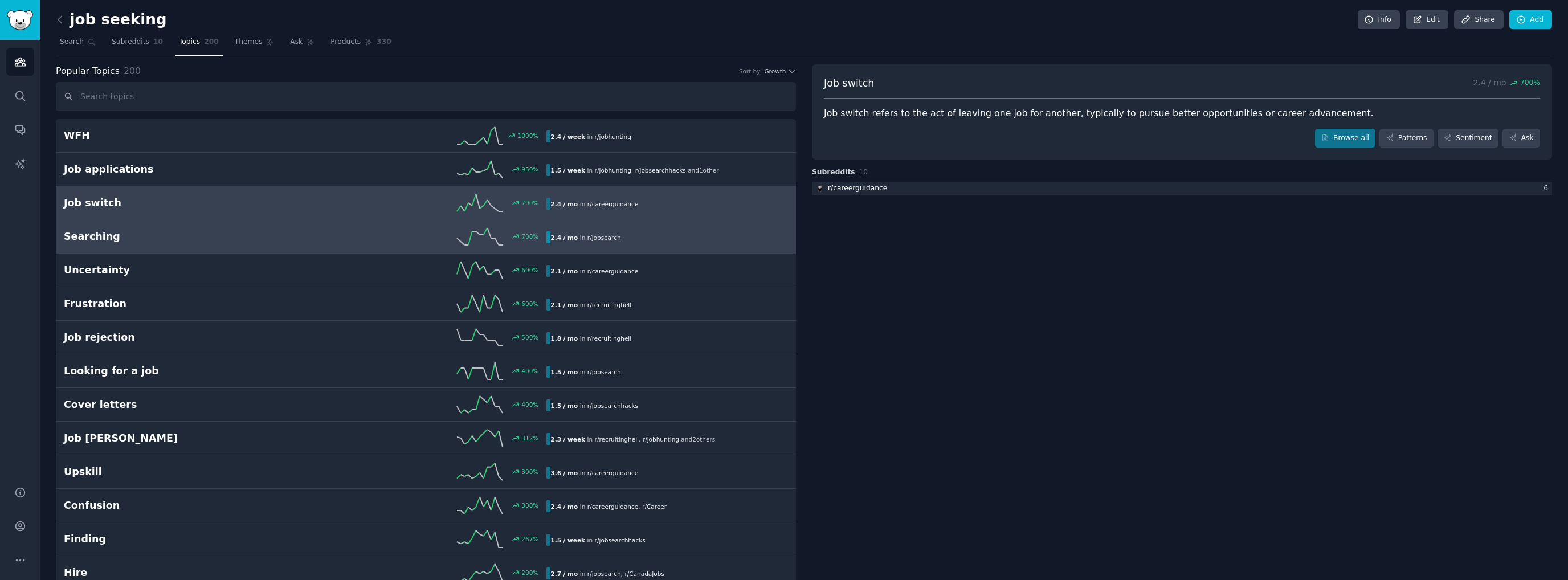
click at [569, 231] on div "2.4 / mo in r/ jobsearch" at bounding box center [585, 237] width 78 height 12
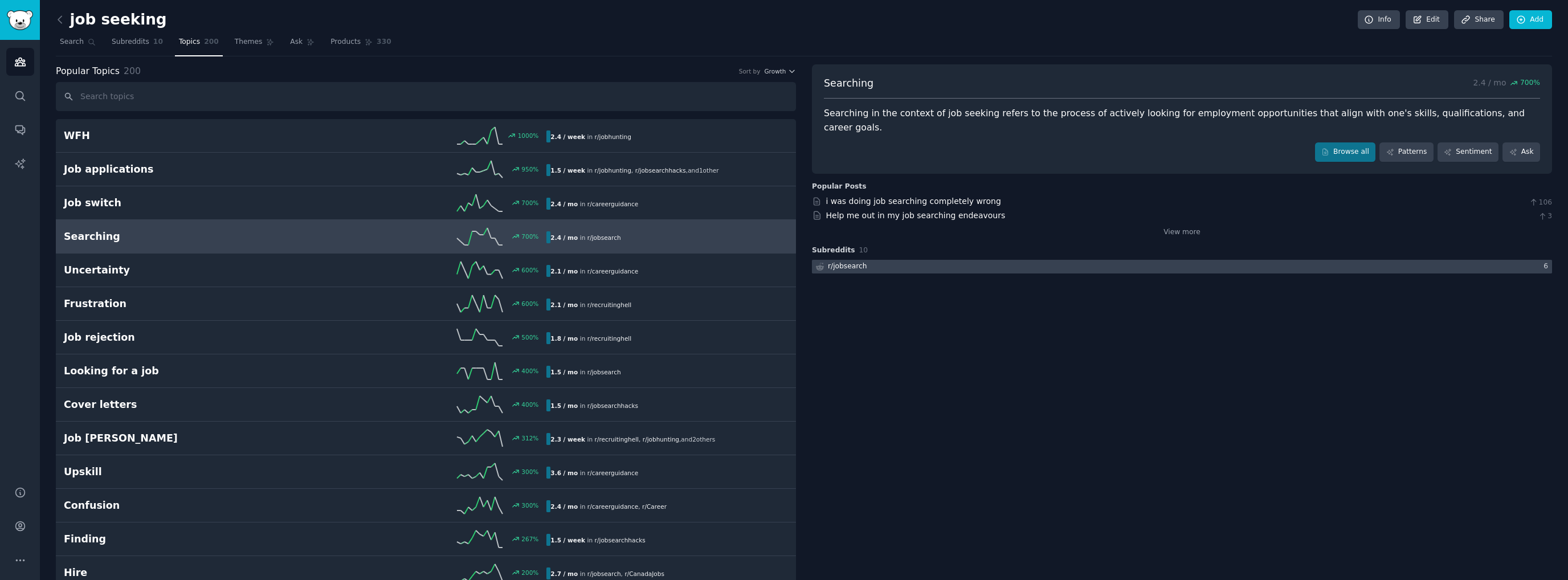
click at [832, 260] on div "r/ jobsearch" at bounding box center [840, 267] width 57 height 14
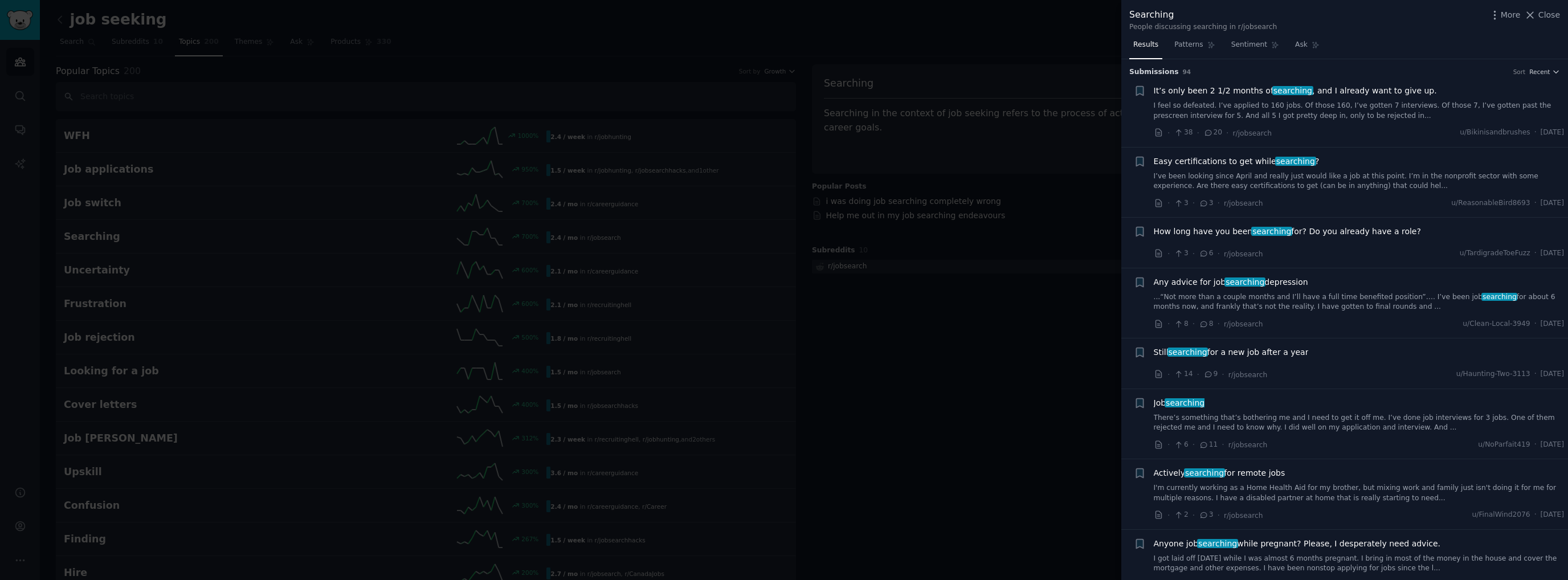
click at [1018, 331] on div at bounding box center [784, 290] width 1568 height 580
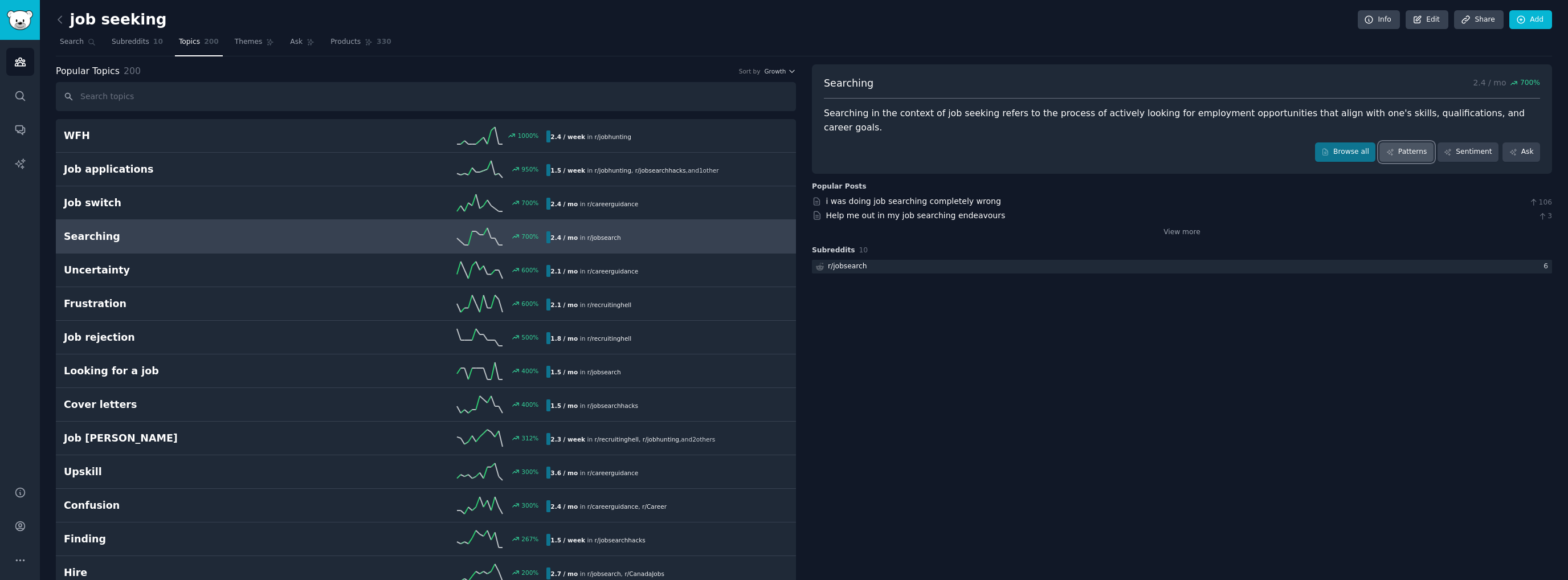
click at [1427, 142] on link "Patterns" at bounding box center [1407, 152] width 54 height 19
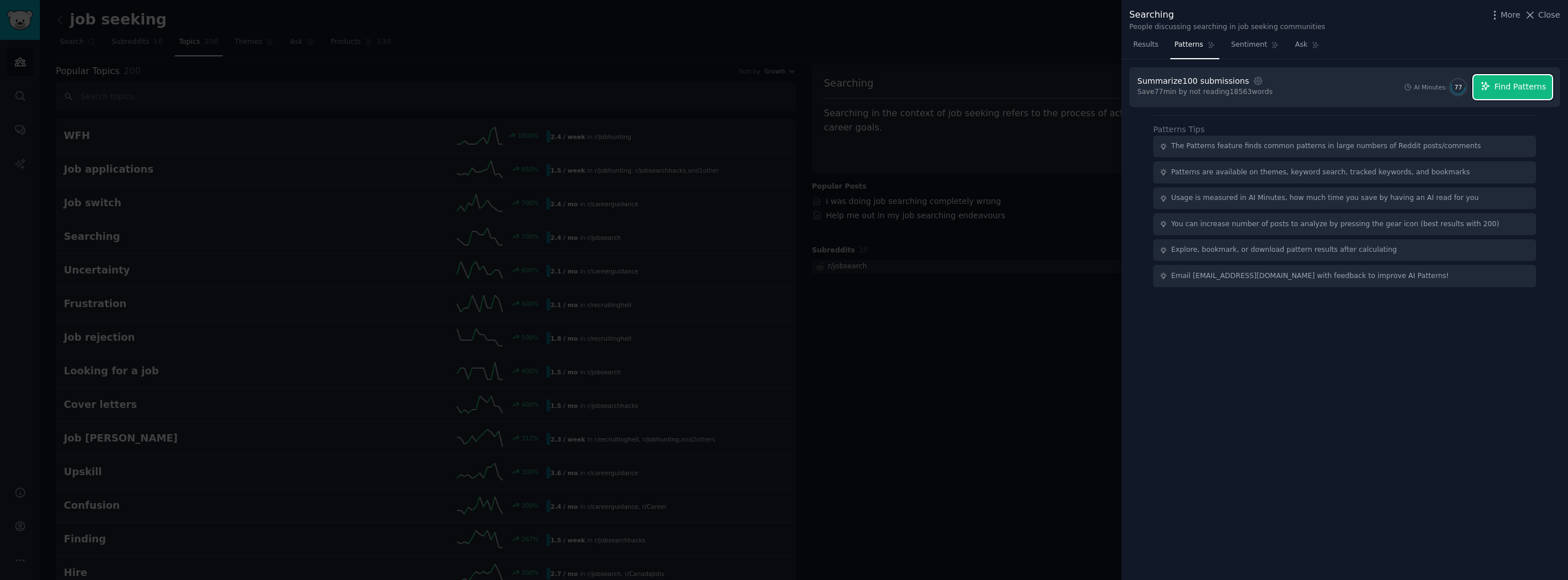
click at [1505, 87] on span "Find Patterns" at bounding box center [1521, 87] width 52 height 12
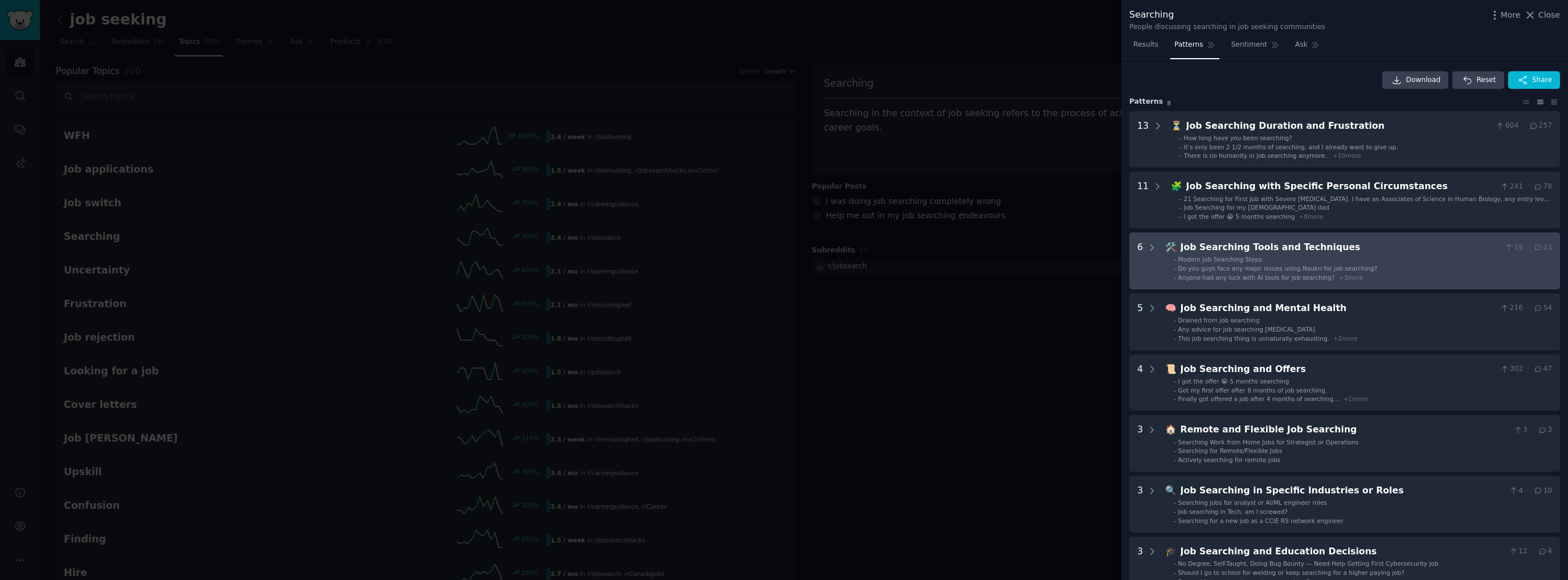
click at [1232, 265] on span "Do you guys face any major issues using Naukri for job searching?" at bounding box center [1278, 268] width 199 height 7
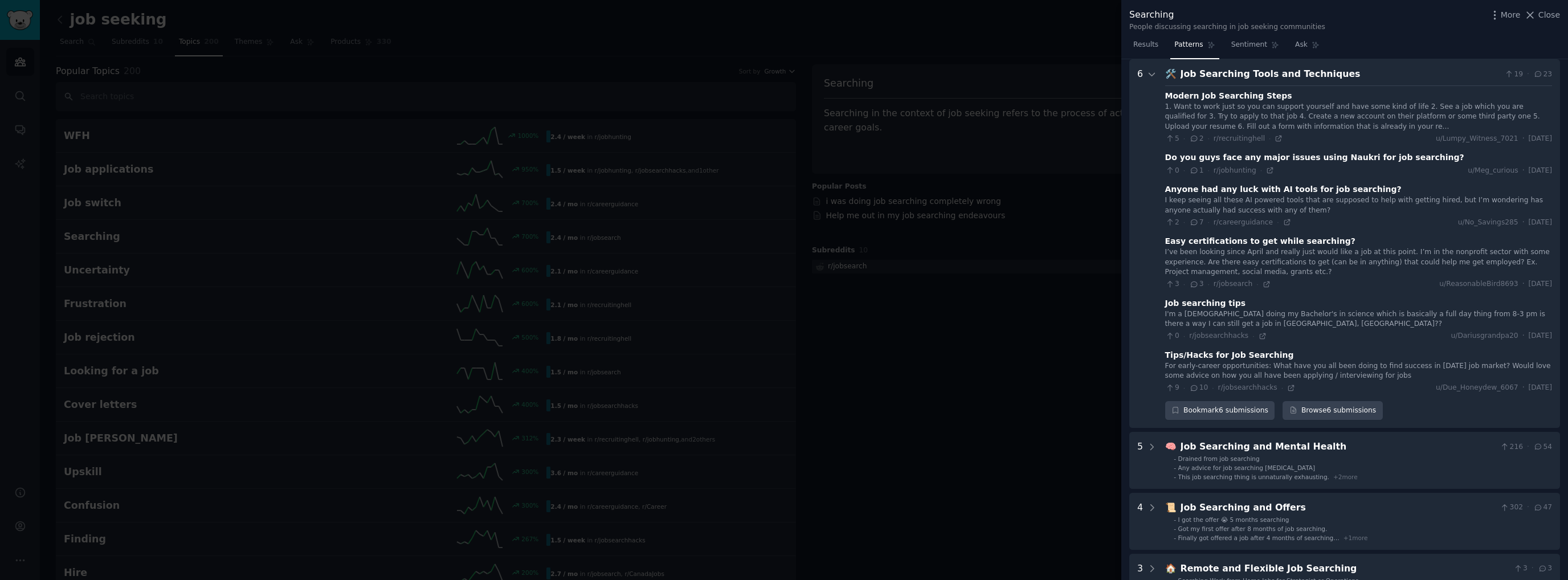
scroll to position [60, 0]
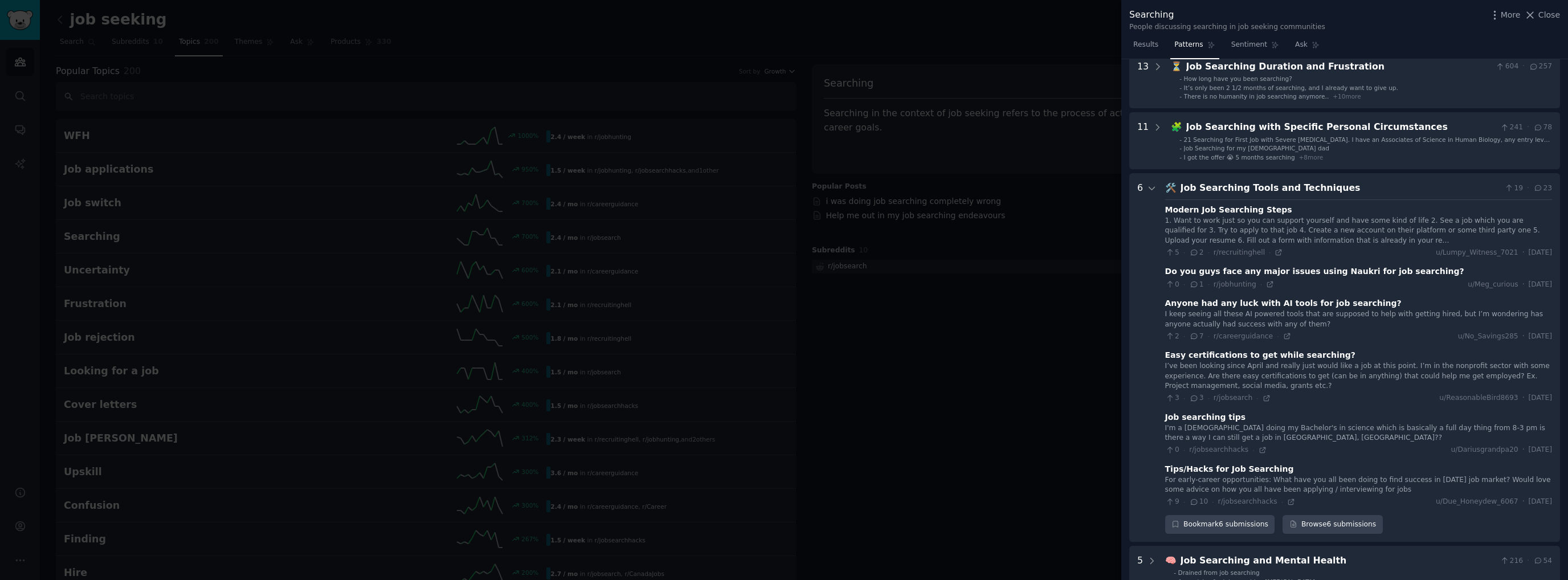
click at [1144, 185] on div "6" at bounding box center [1147, 357] width 20 height 353
click at [1151, 188] on icon at bounding box center [1152, 187] width 6 height 3
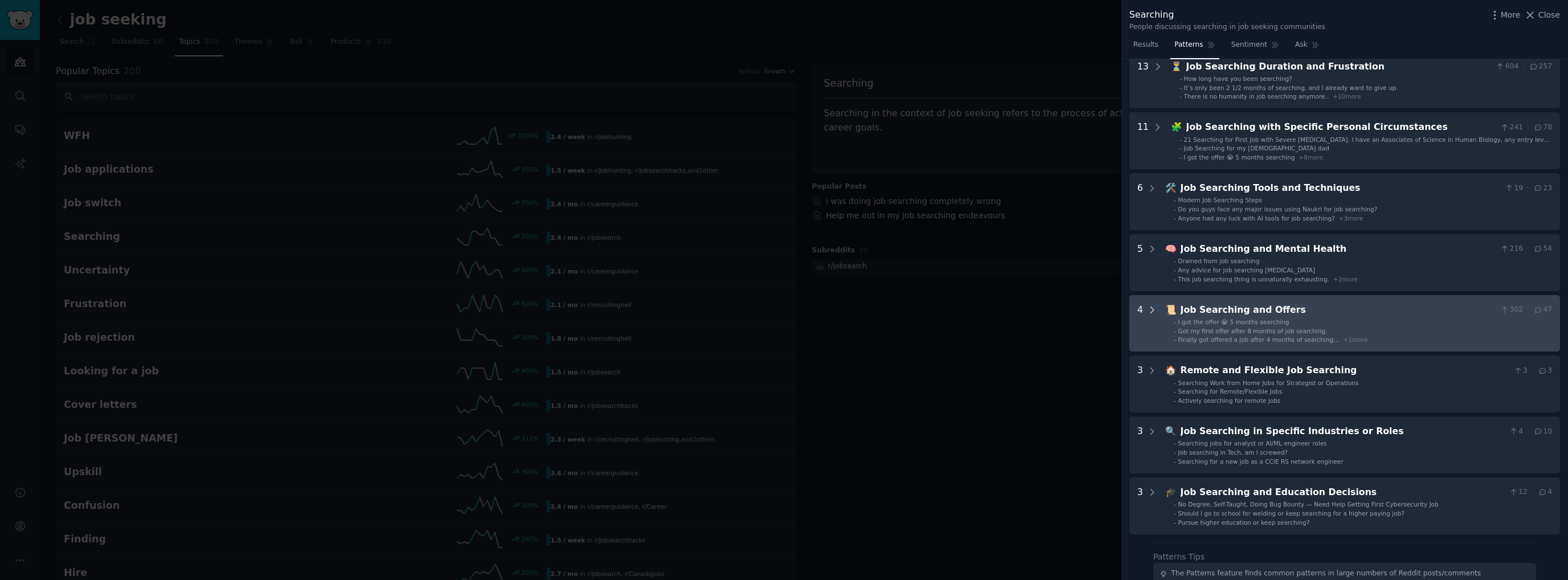
click at [1148, 311] on icon at bounding box center [1152, 310] width 10 height 10
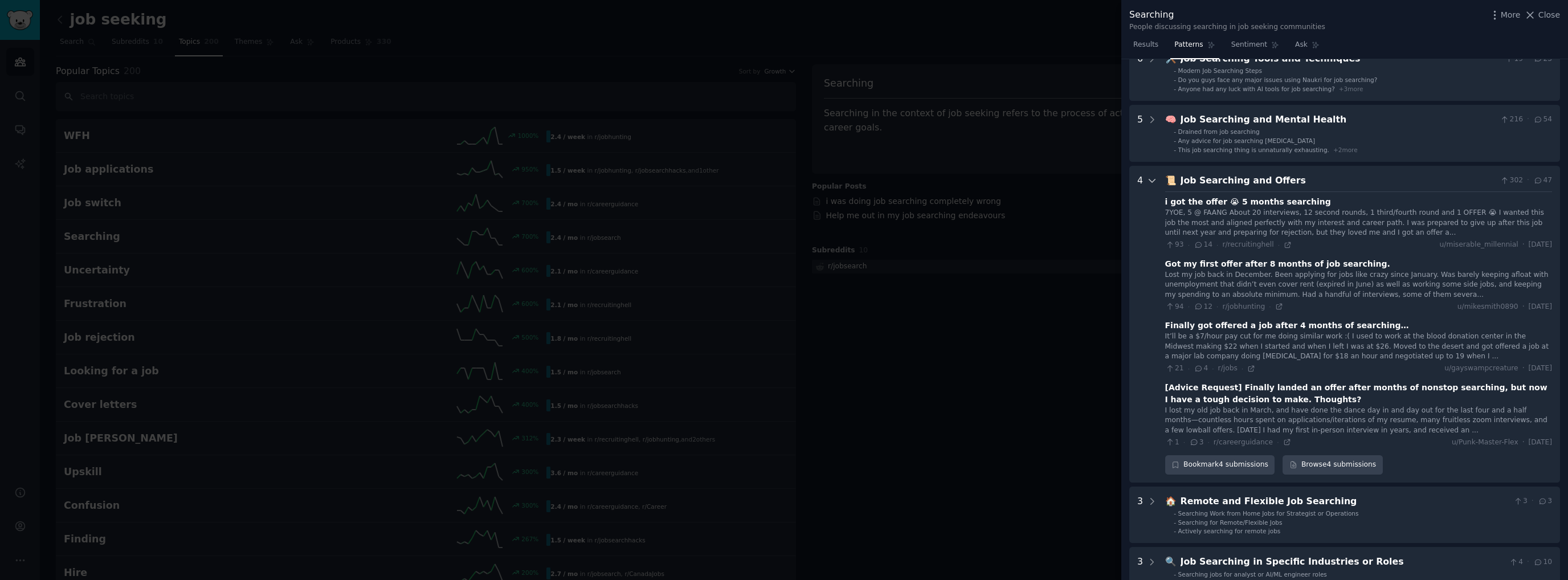
scroll to position [295, 0]
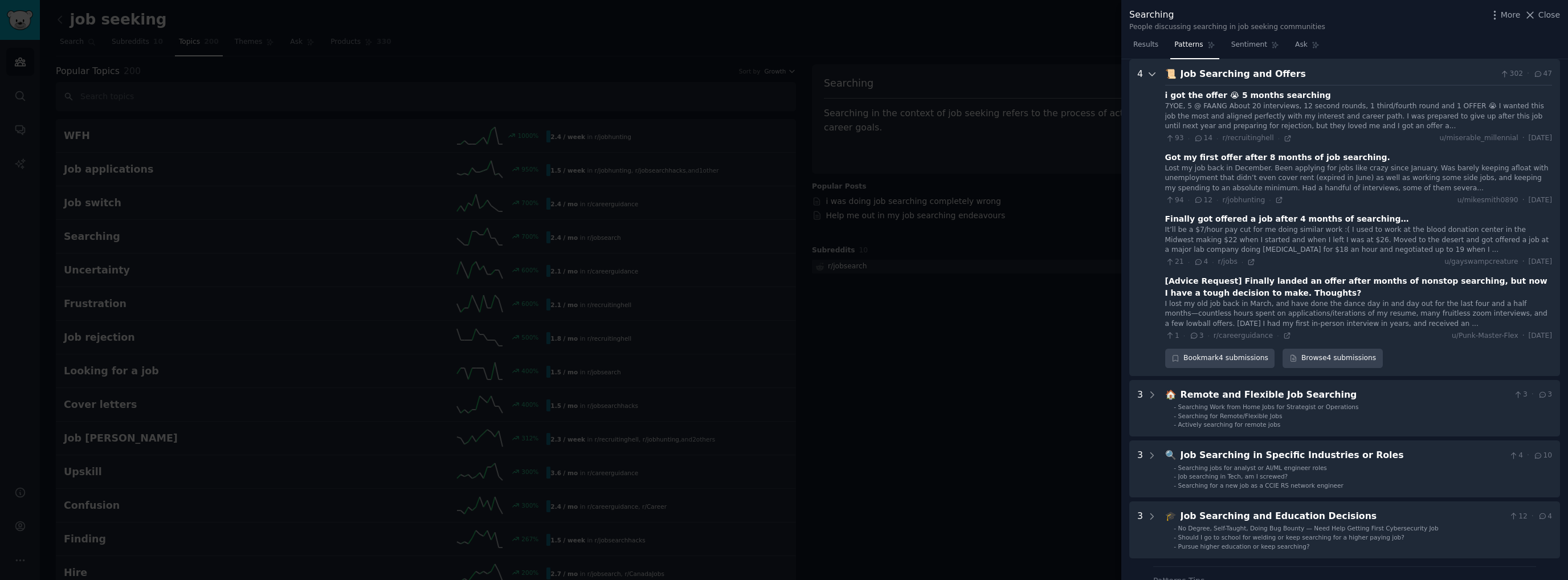
click at [1148, 76] on icon at bounding box center [1152, 74] width 10 height 10
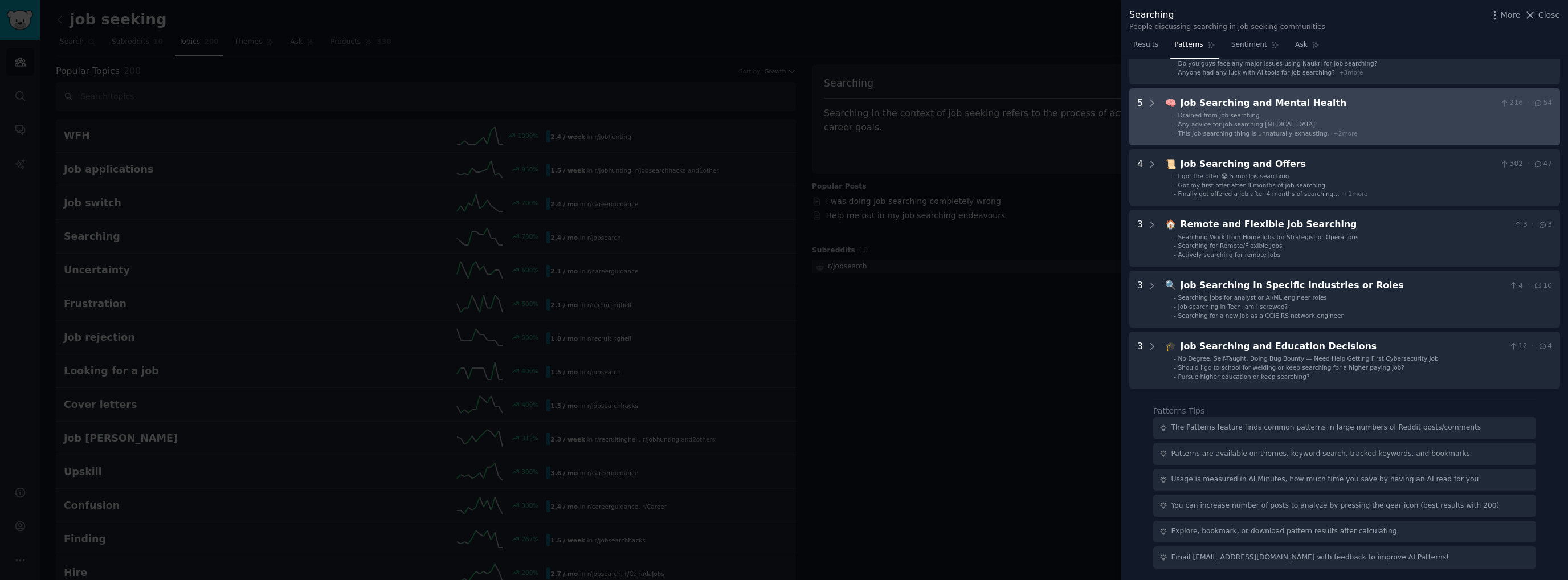
scroll to position [205, 0]
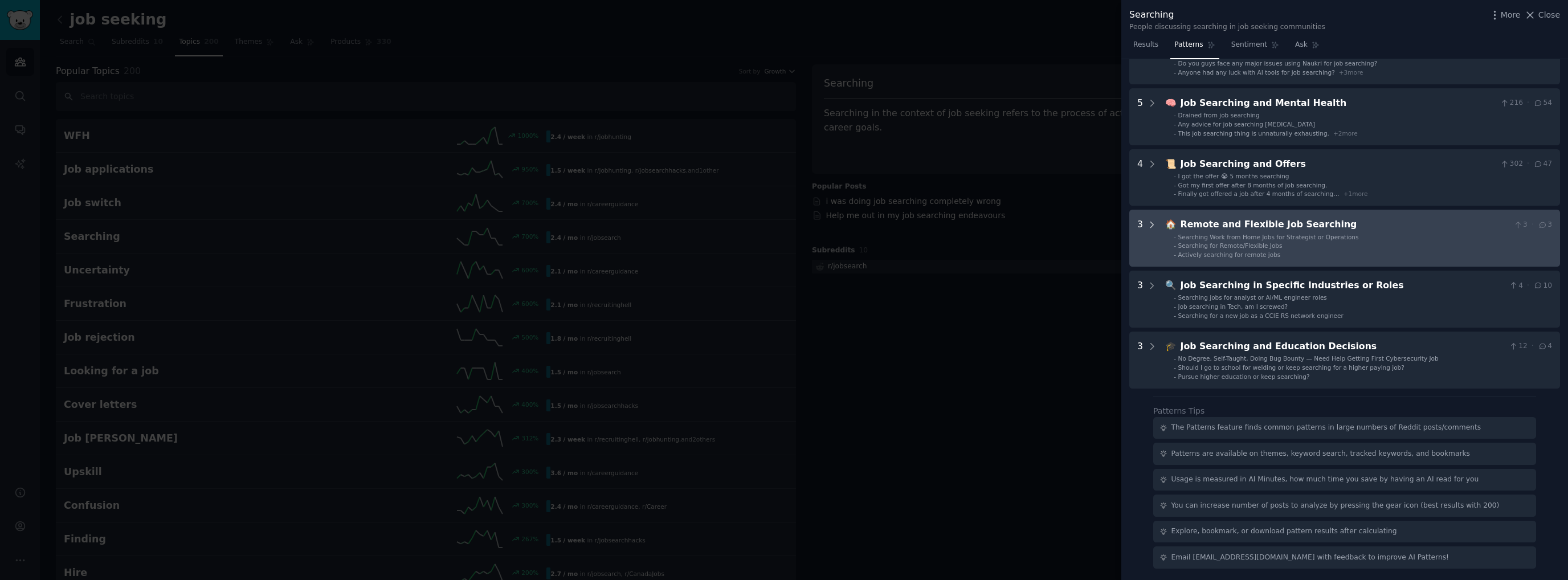
click at [1148, 228] on icon at bounding box center [1152, 225] width 10 height 10
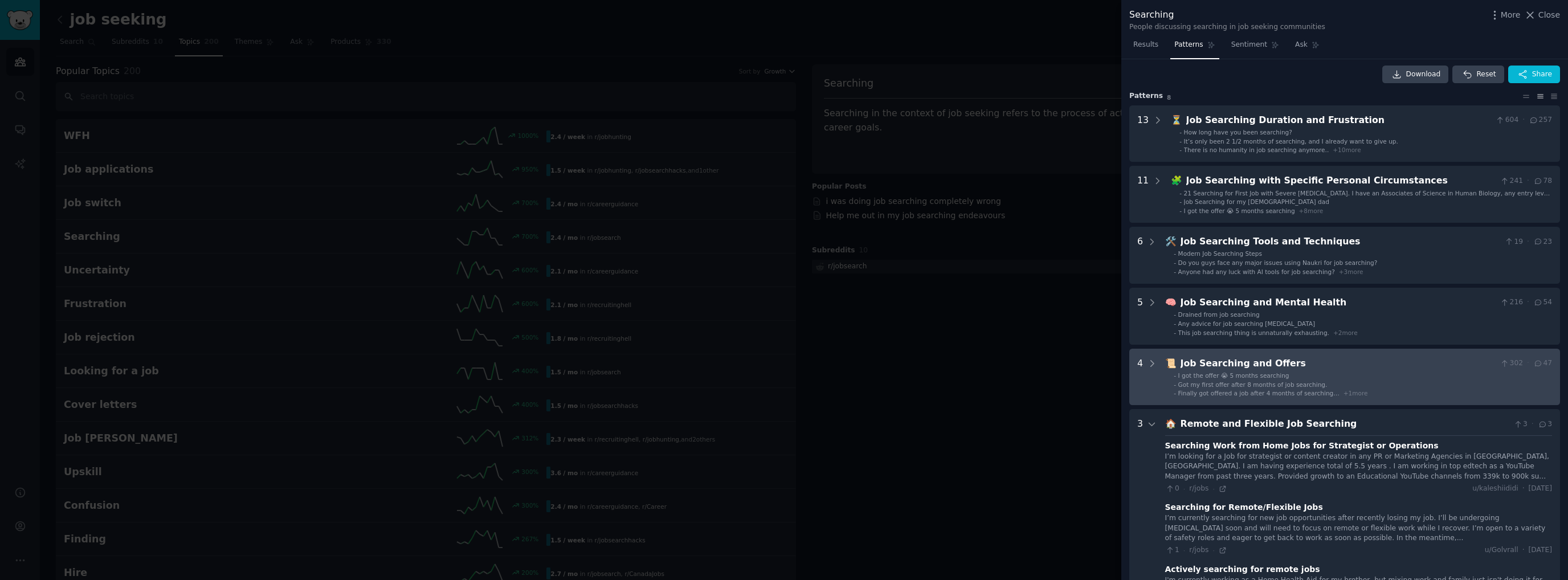
scroll to position [0, 0]
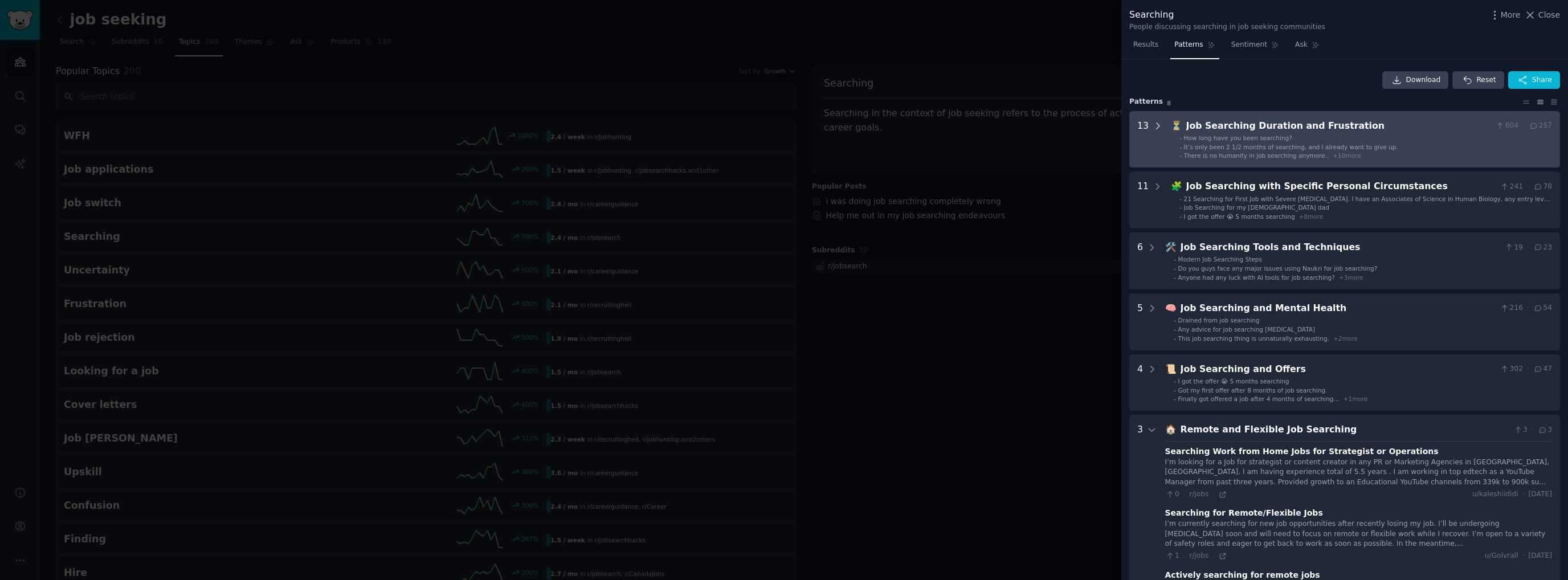
click at [1154, 127] on icon at bounding box center [1158, 126] width 10 height 10
